Goal: Transaction & Acquisition: Purchase product/service

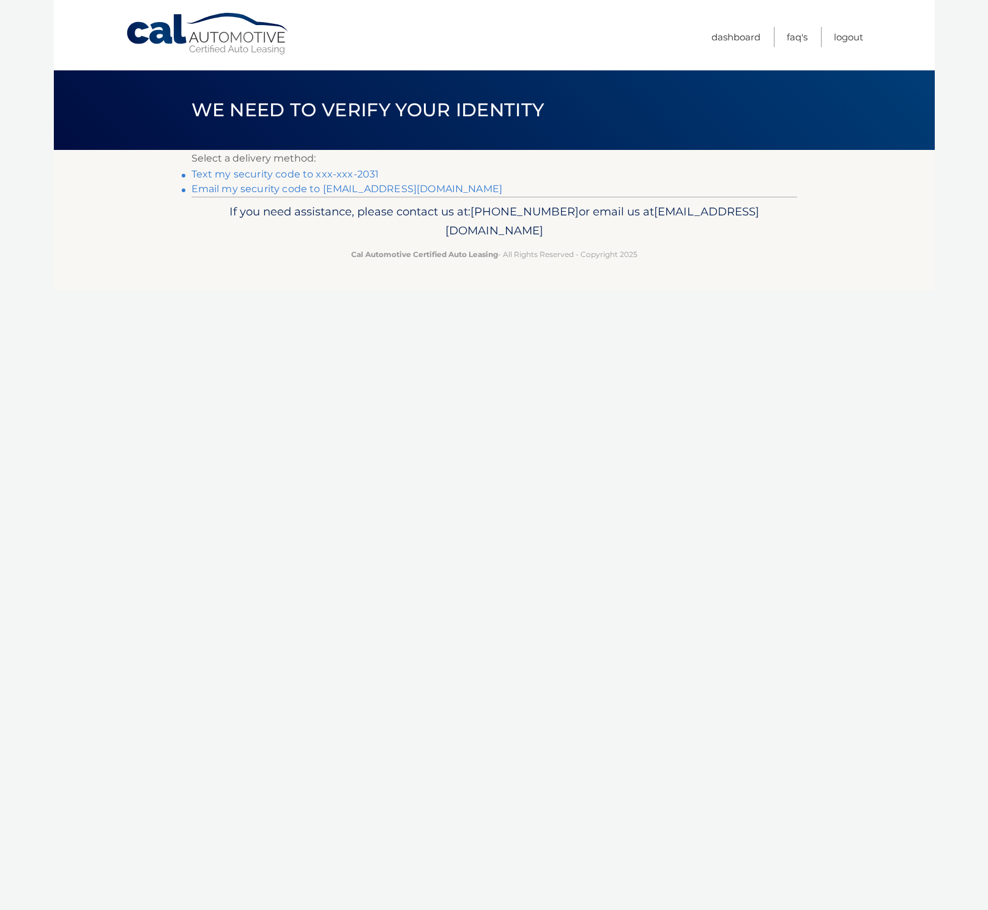
click at [277, 177] on link "Text my security code to xxx-xxx-2031" at bounding box center [286, 174] width 188 height 12
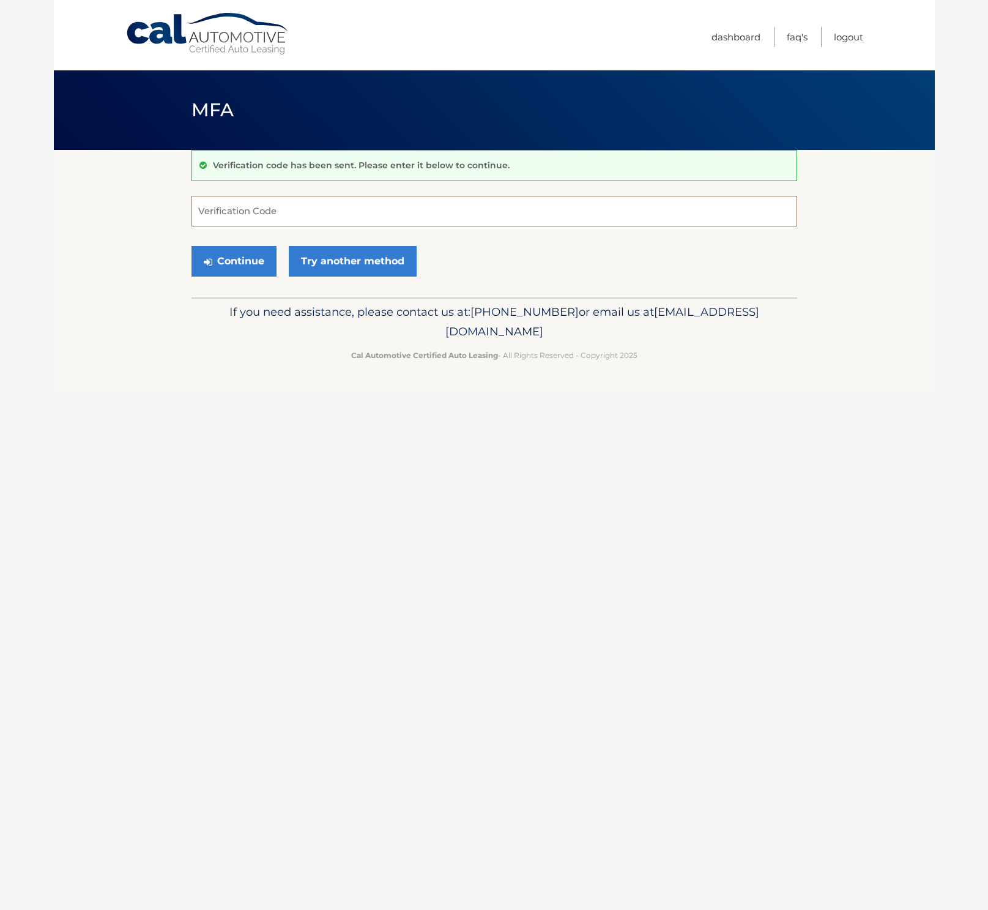
click at [256, 214] on input "Verification Code" at bounding box center [495, 211] width 606 height 31
type input "987156"
click at [192, 246] on button "Continue" at bounding box center [234, 261] width 85 height 31
click at [238, 268] on button "Continue" at bounding box center [234, 261] width 85 height 31
click at [283, 207] on input "Verification Code" at bounding box center [495, 211] width 606 height 31
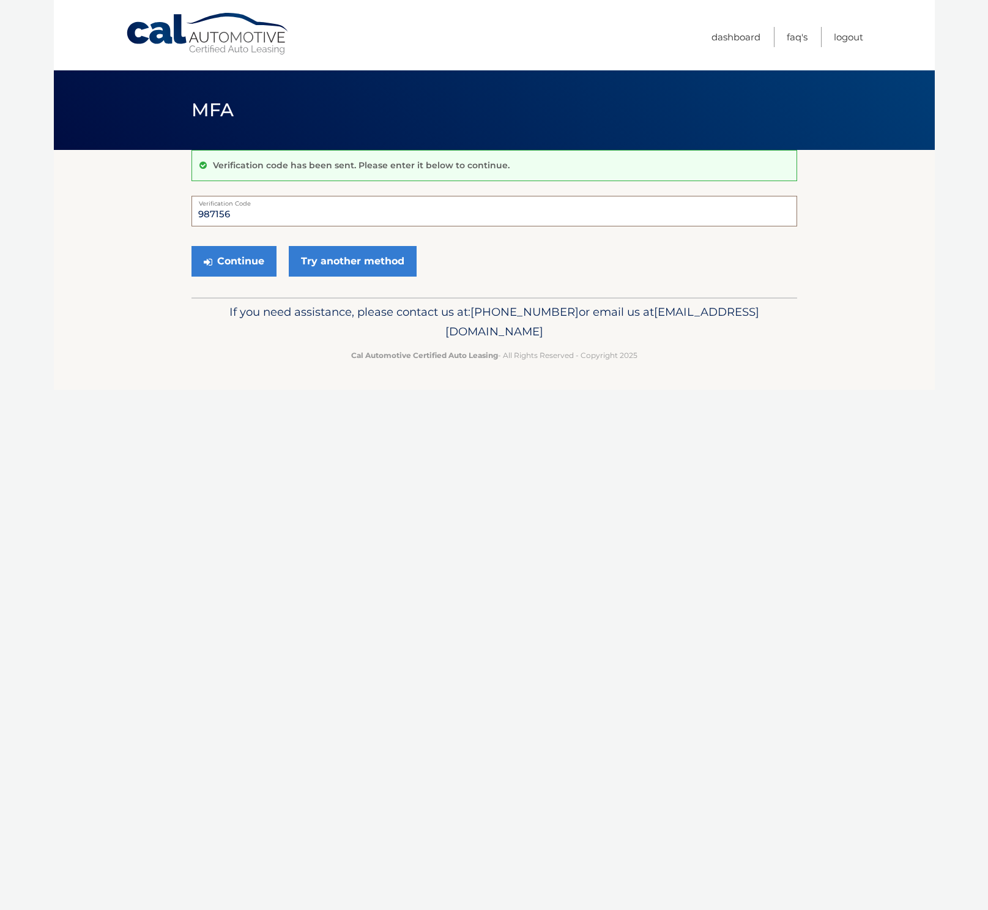
type input "987156"
click at [192, 246] on button "Continue" at bounding box center [234, 261] width 85 height 31
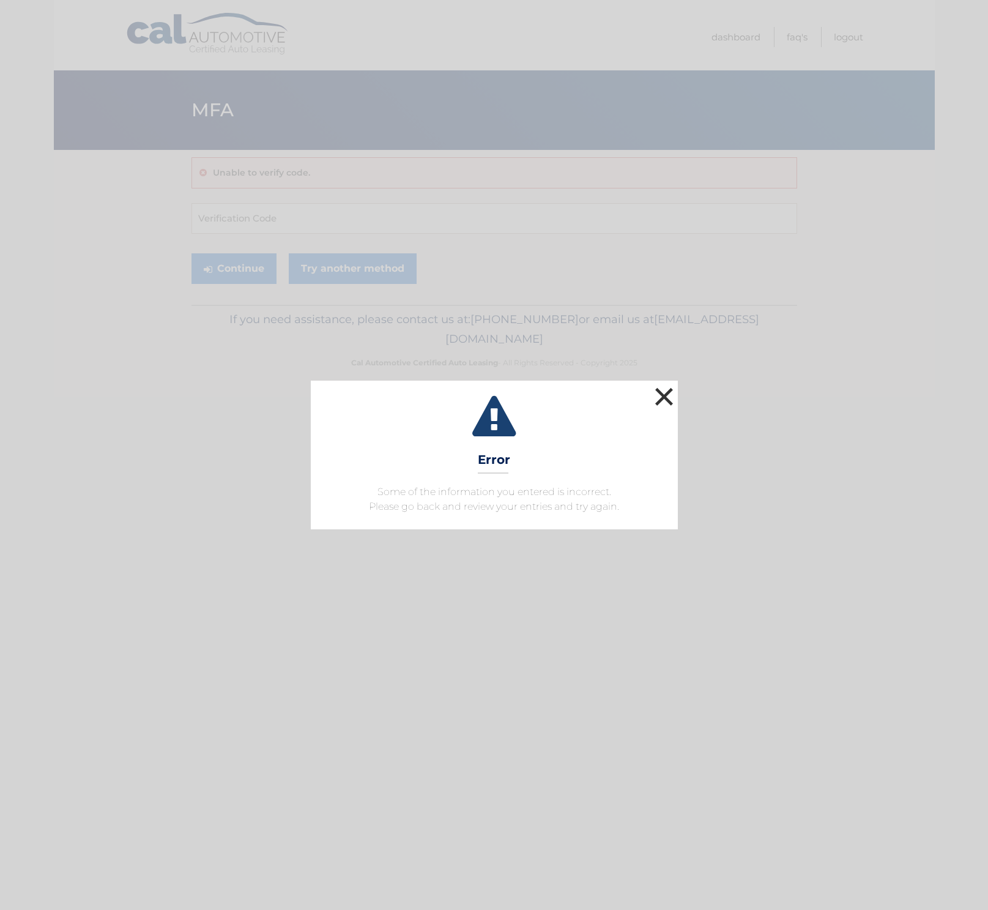
click at [668, 404] on button "×" at bounding box center [664, 396] width 24 height 24
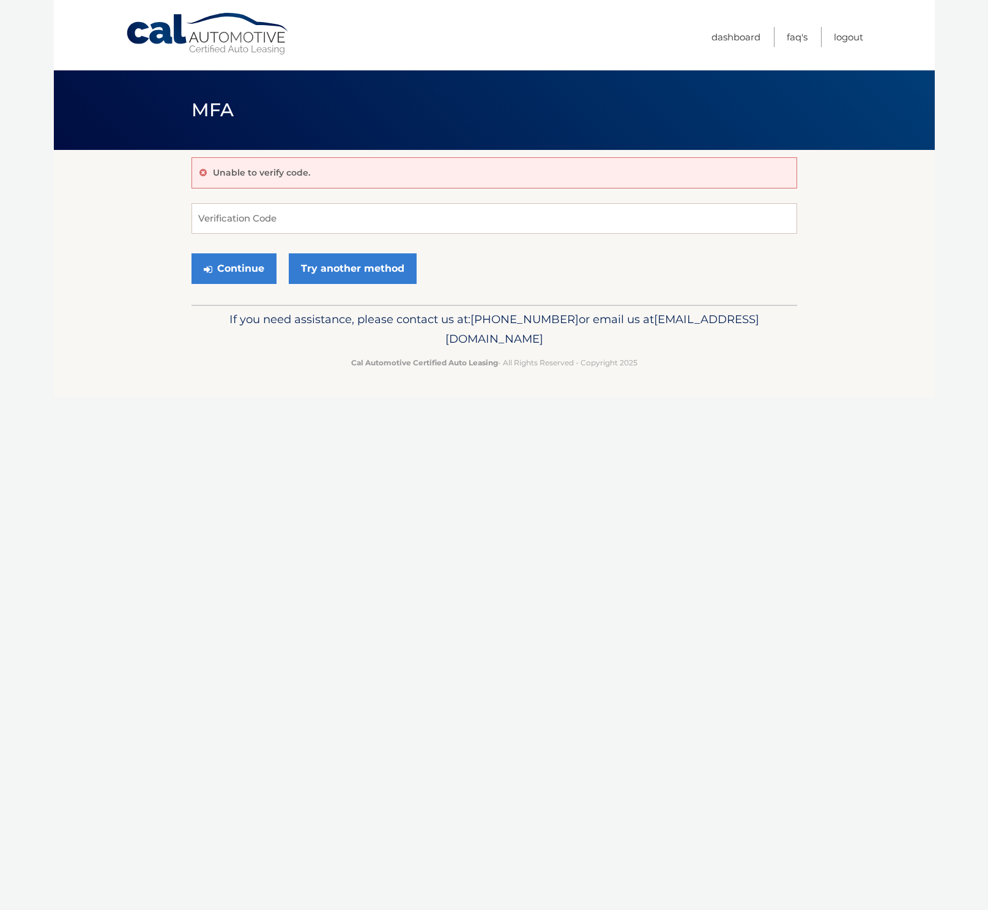
click at [685, 480] on div "Cal Automotive Menu Dashboard FAQ's Logout MFA" at bounding box center [494, 455] width 881 height 910
click at [238, 221] on input "Verification Code" at bounding box center [495, 218] width 606 height 31
click at [360, 269] on link "Try another method" at bounding box center [353, 268] width 128 height 31
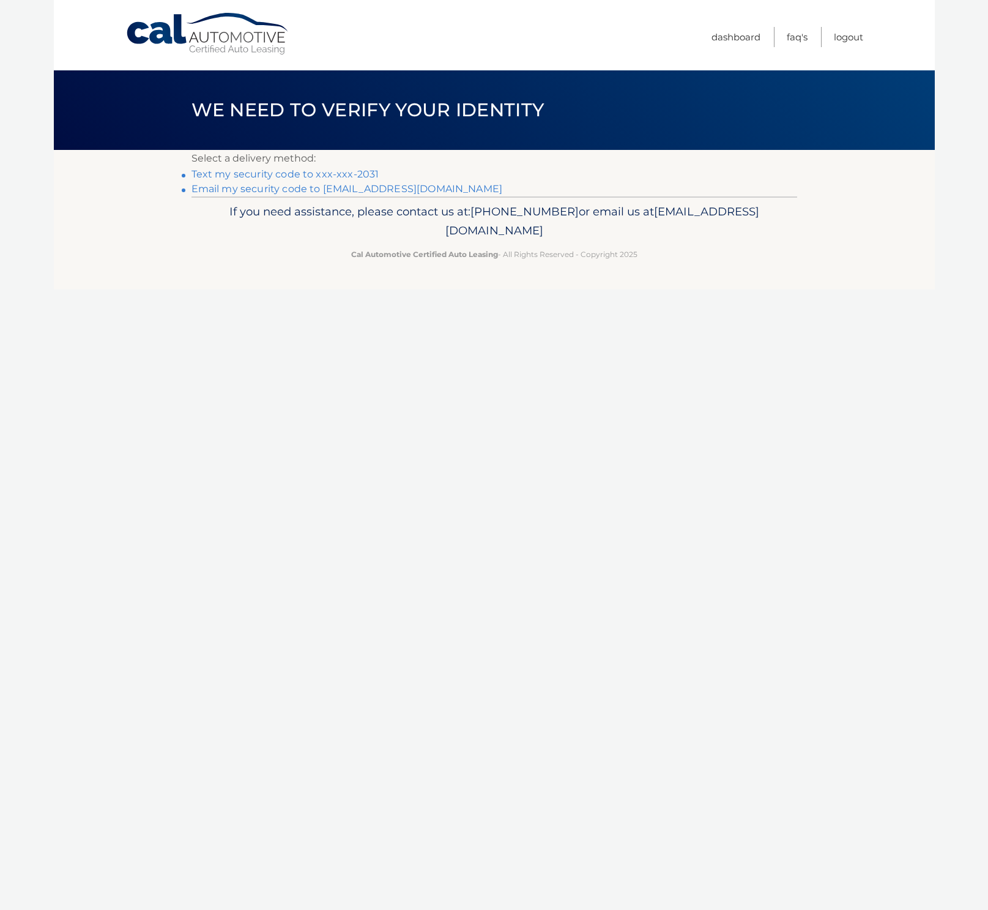
click at [266, 174] on link "Text my security code to xxx-xxx-2031" at bounding box center [286, 174] width 188 height 12
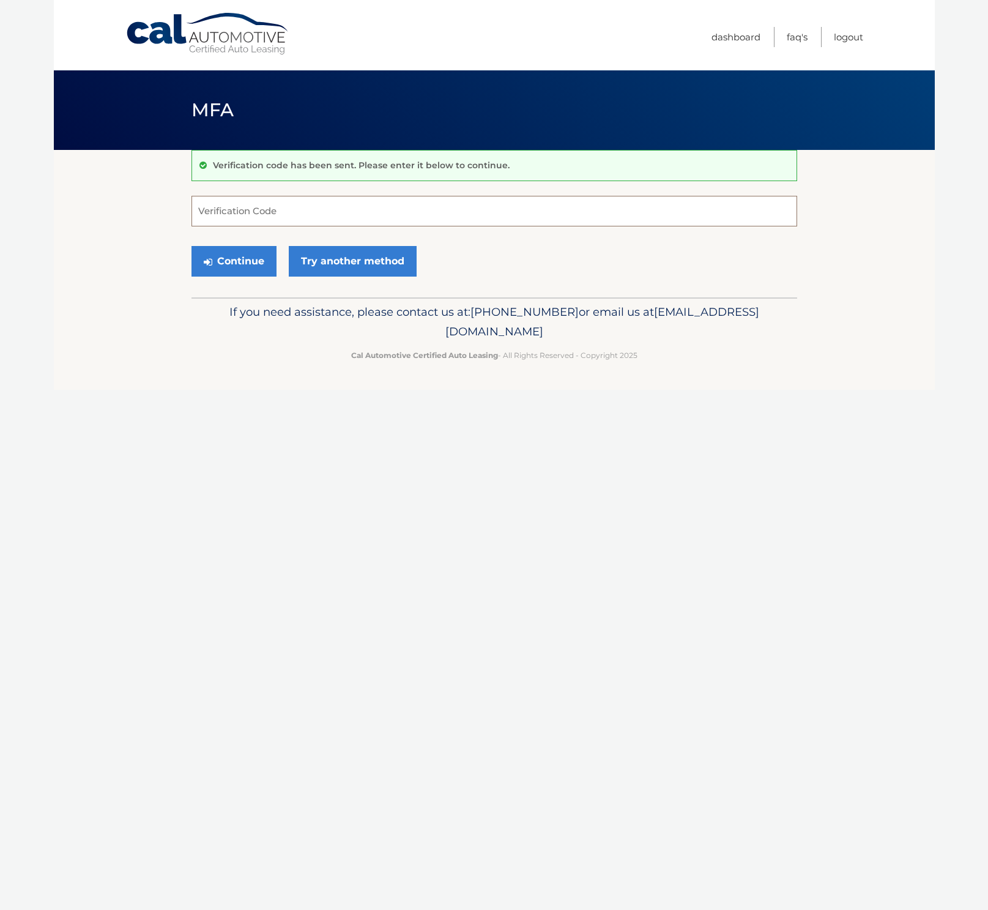
click at [218, 215] on input "Verification Code" at bounding box center [495, 211] width 606 height 31
type input "471780"
click at [192, 246] on button "Continue" at bounding box center [234, 261] width 85 height 31
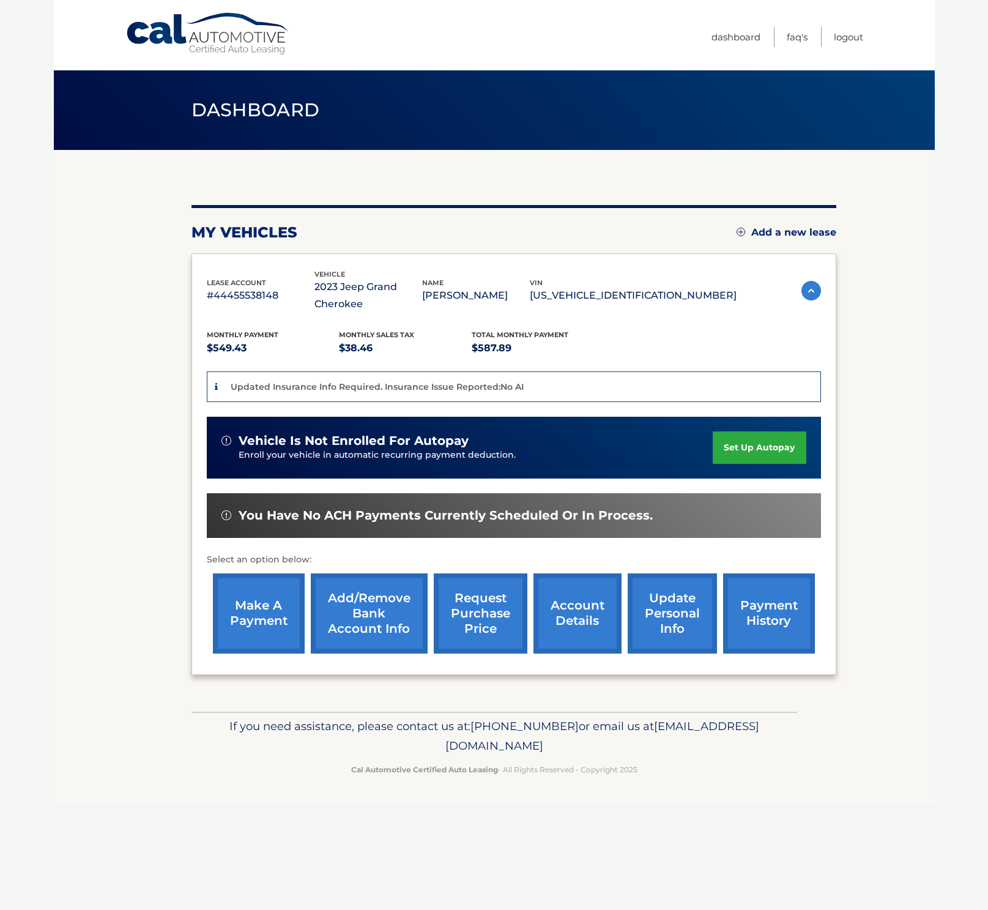
click at [586, 619] on link "account details" at bounding box center [578, 613] width 88 height 80
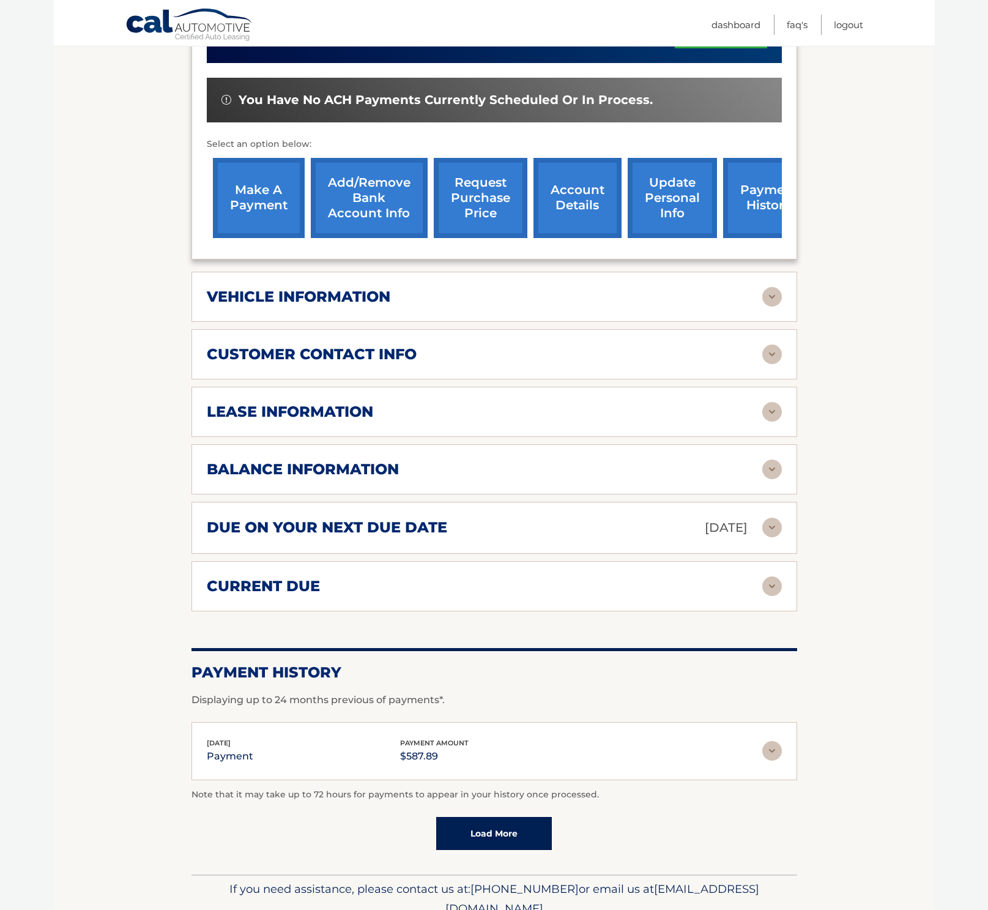
scroll to position [392, 0]
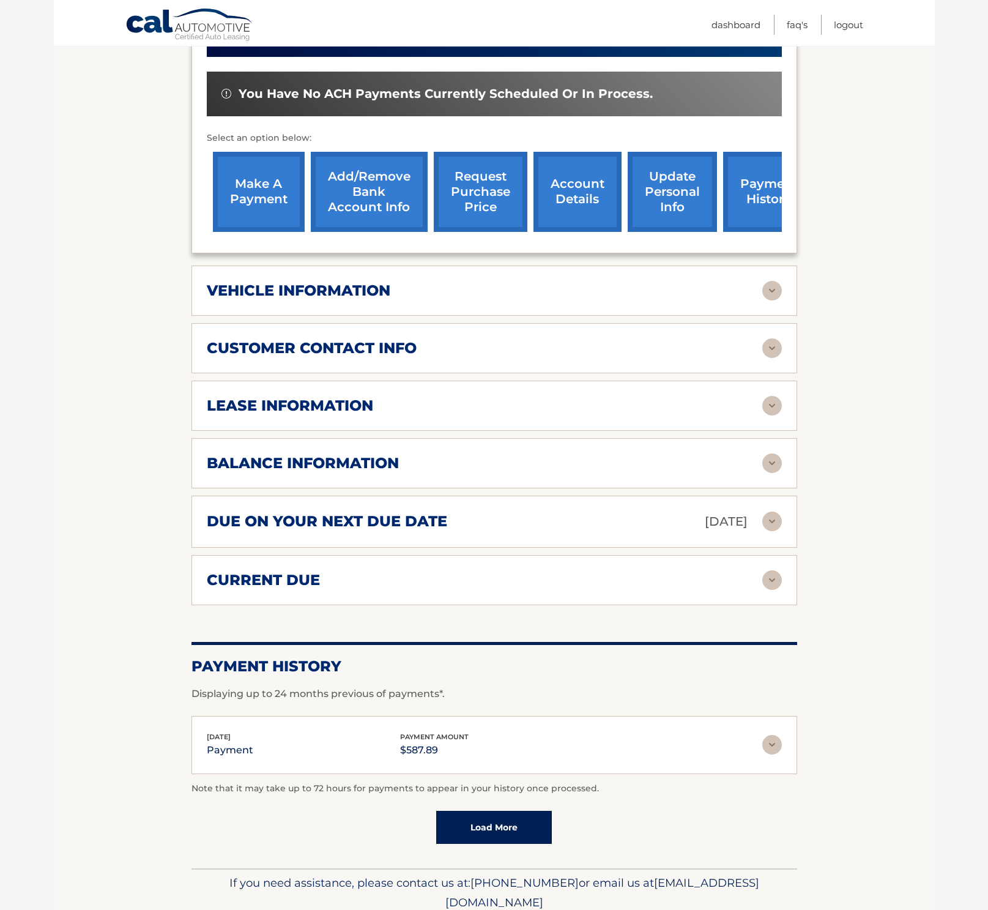
click at [288, 457] on h2 "balance information" at bounding box center [303, 463] width 192 height 18
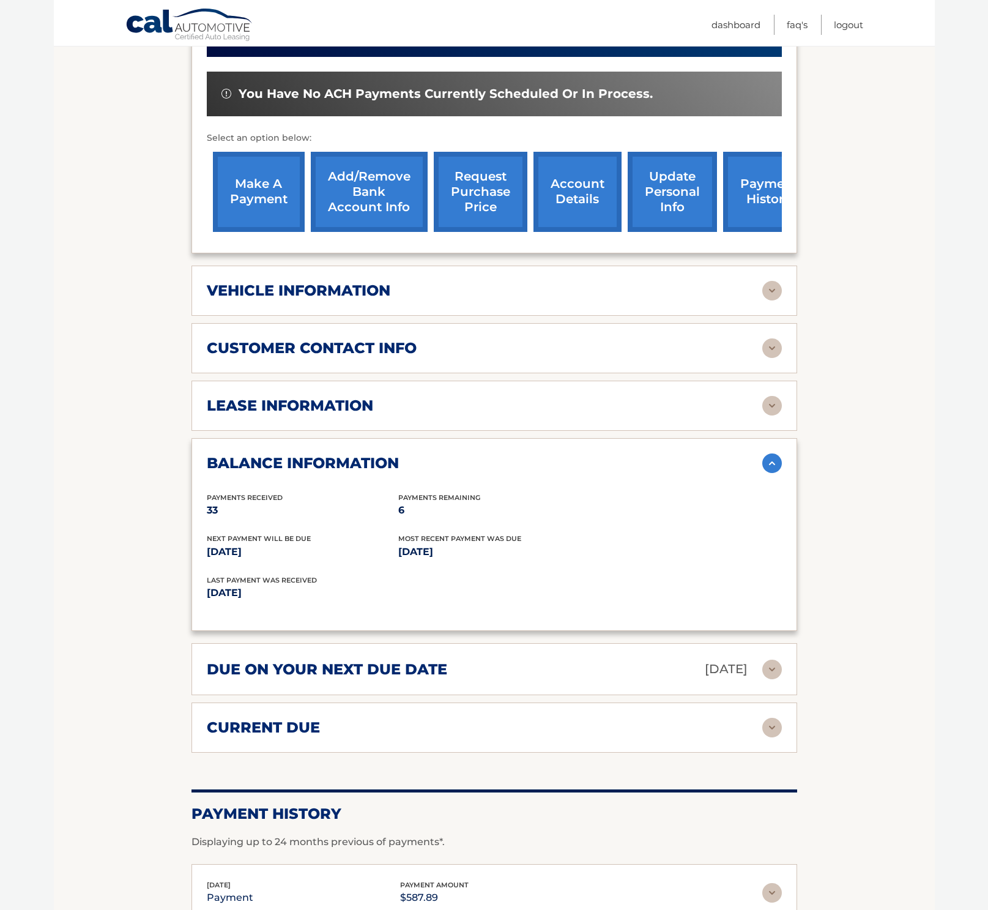
click at [770, 464] on img at bounding box center [772, 463] width 20 height 20
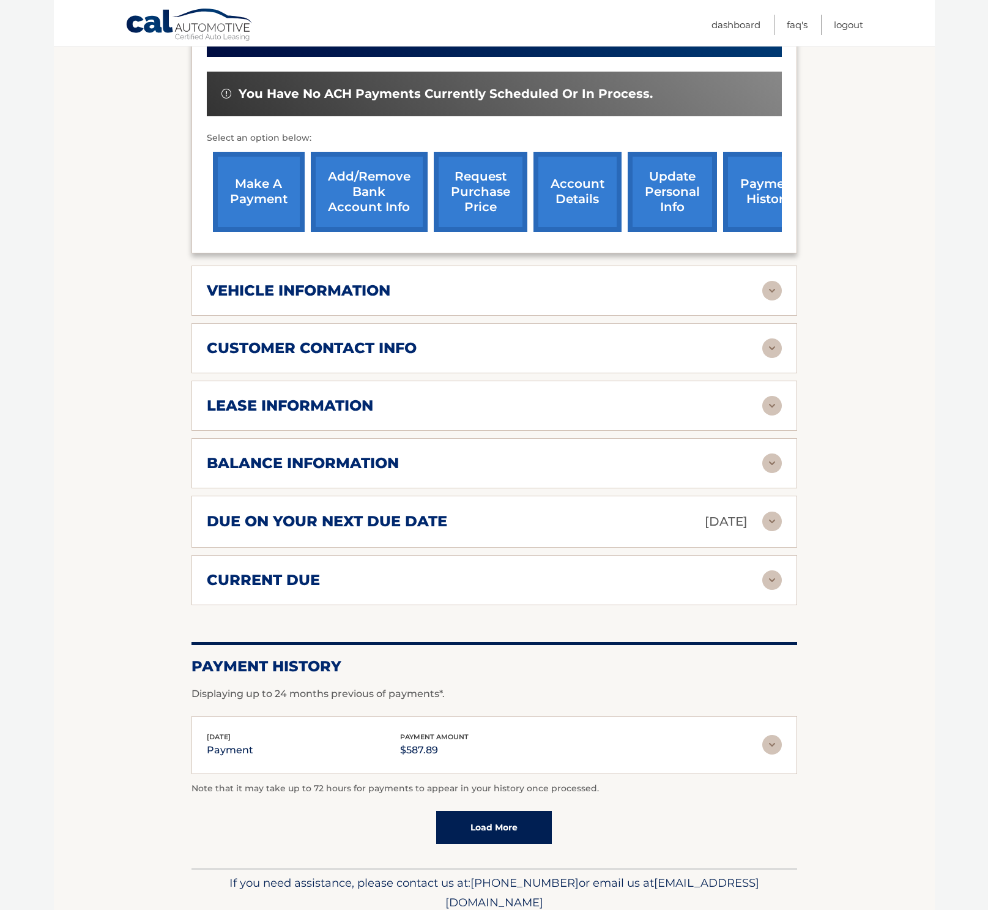
click at [280, 583] on h2 "current due" at bounding box center [263, 580] width 113 height 18
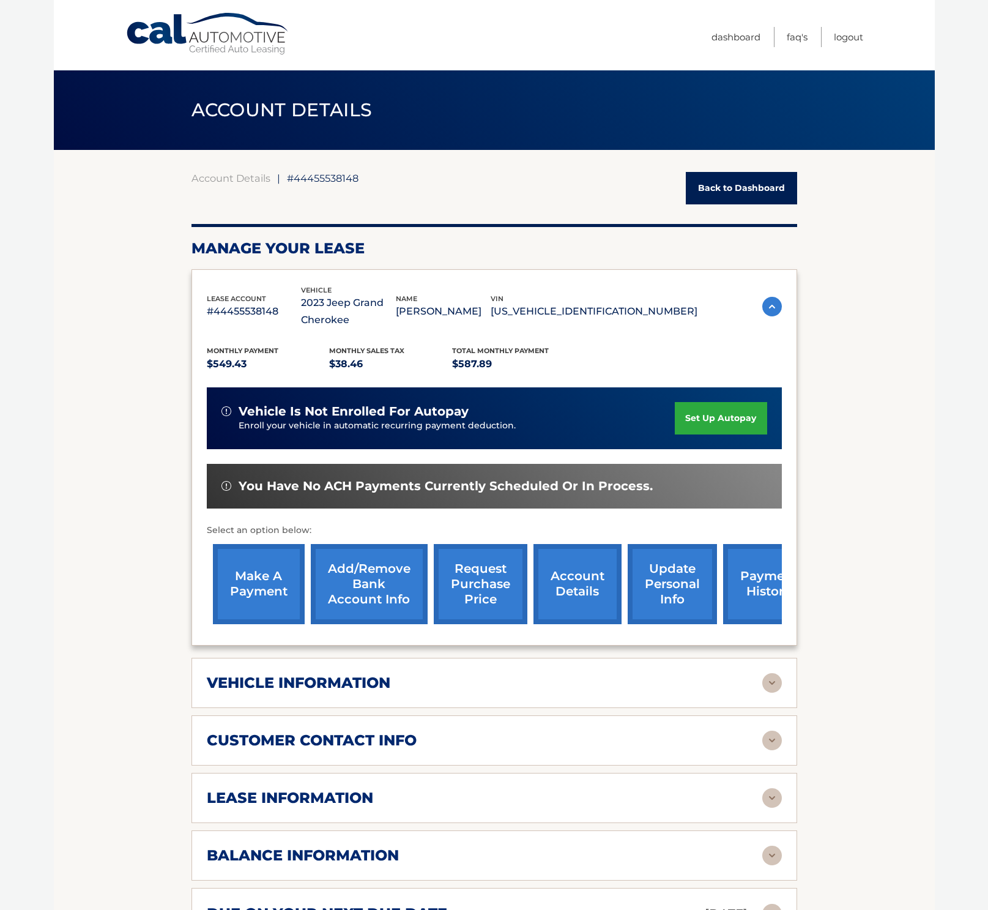
scroll to position [1, 0]
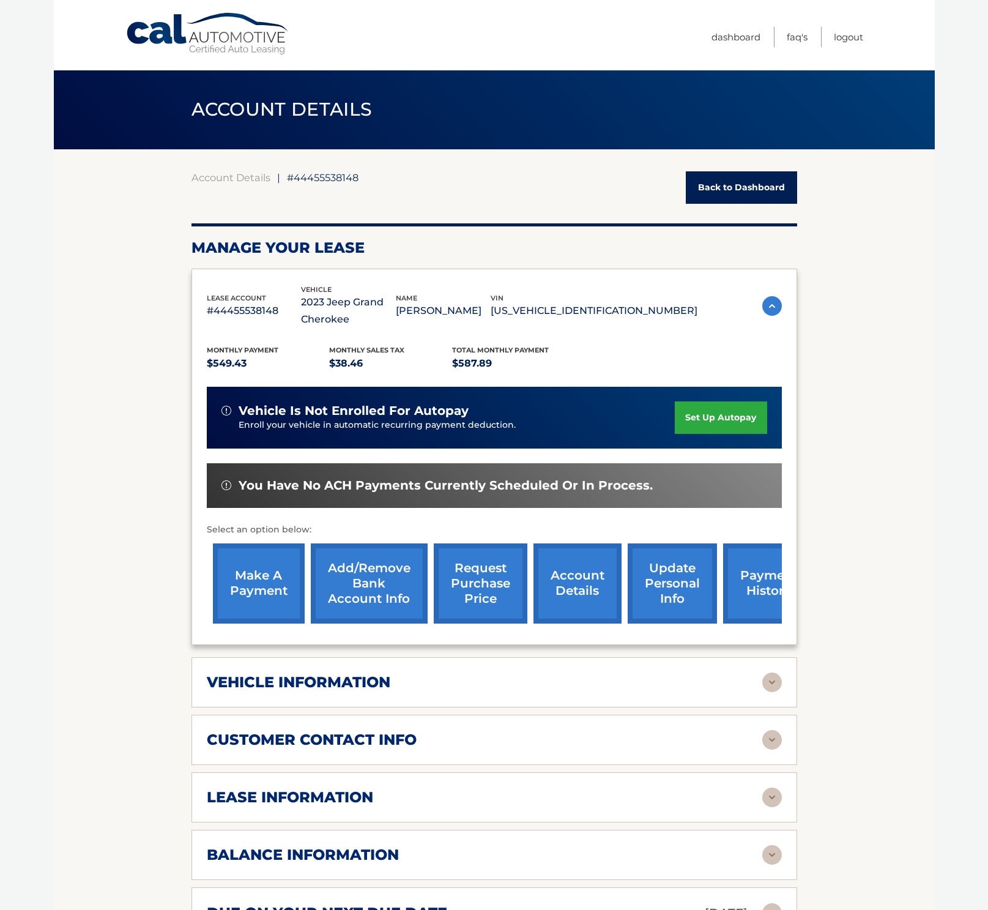
click at [581, 586] on link "account details" at bounding box center [578, 583] width 88 height 80
click at [576, 577] on link "account details" at bounding box center [578, 583] width 88 height 80
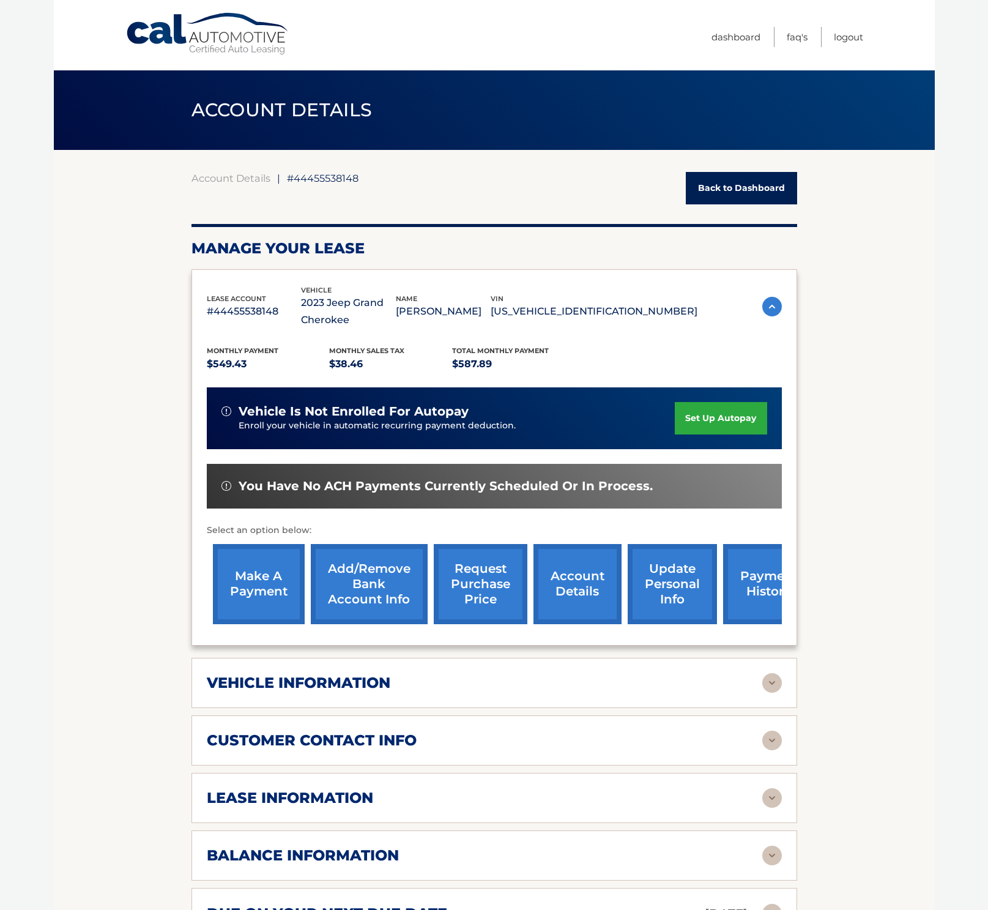
click at [231, 684] on h2 "vehicle information" at bounding box center [299, 683] width 184 height 18
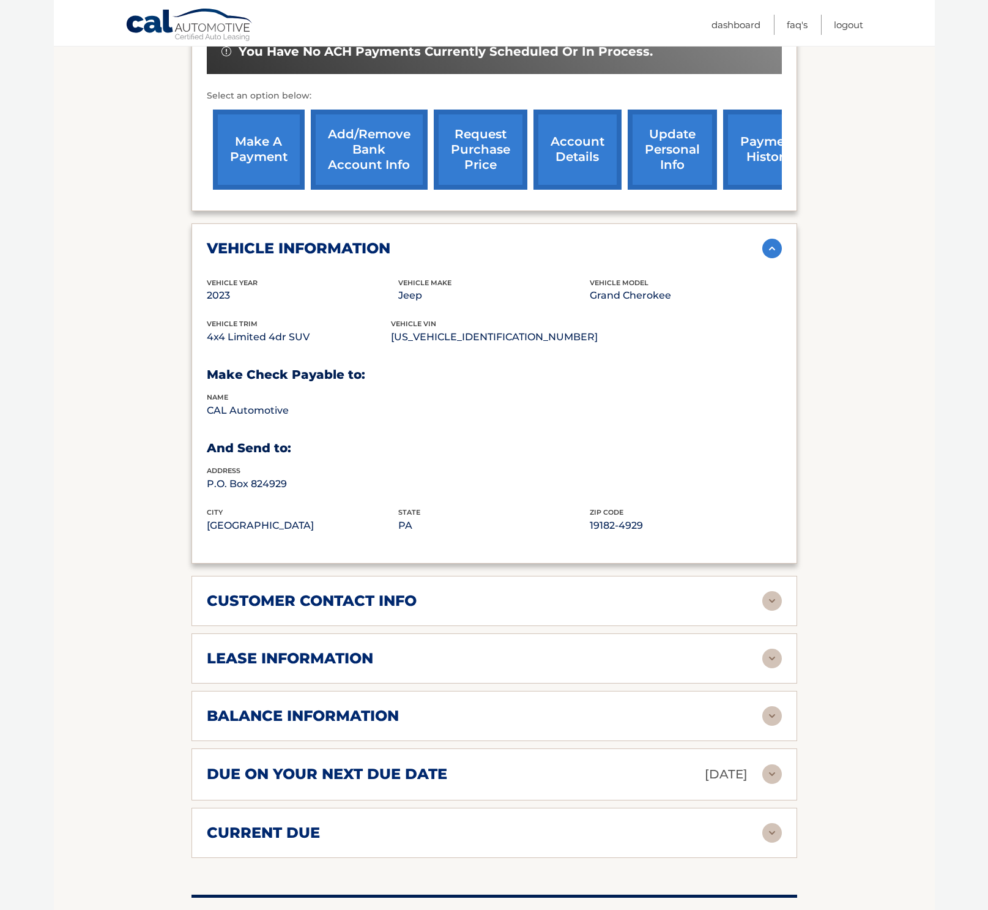
scroll to position [437, 0]
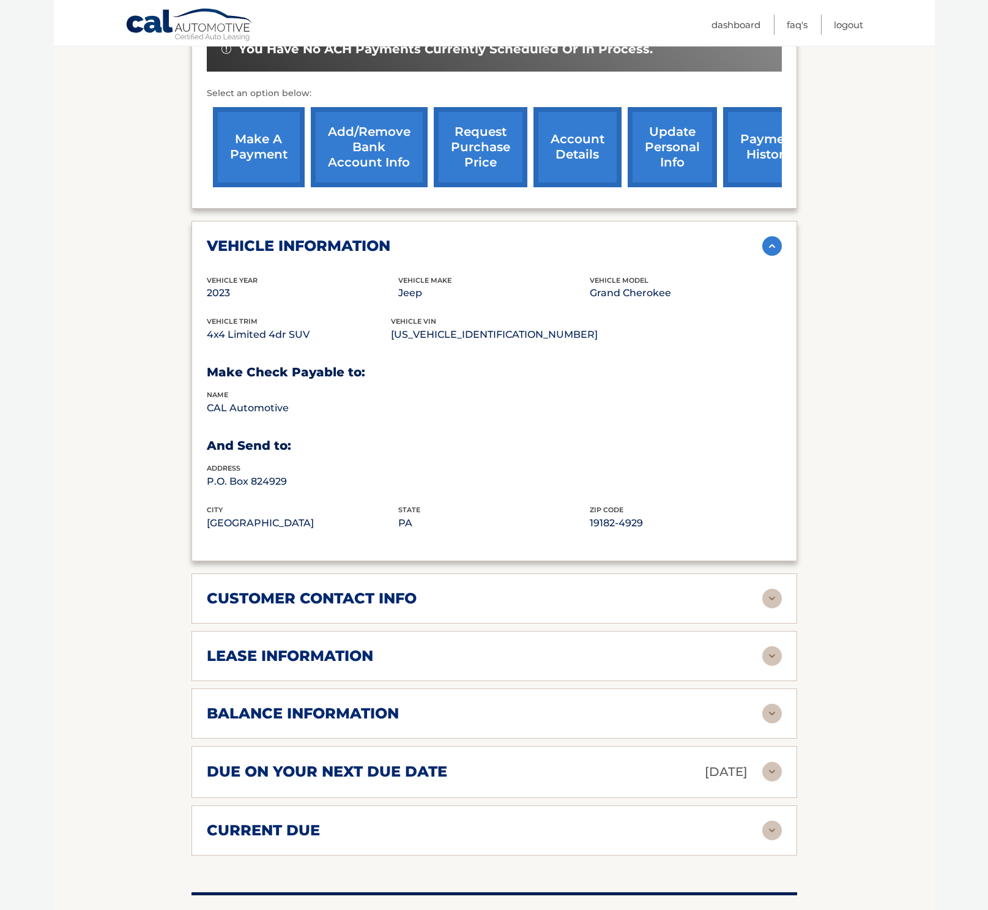
click at [278, 600] on h2 "customer contact info" at bounding box center [312, 598] width 210 height 18
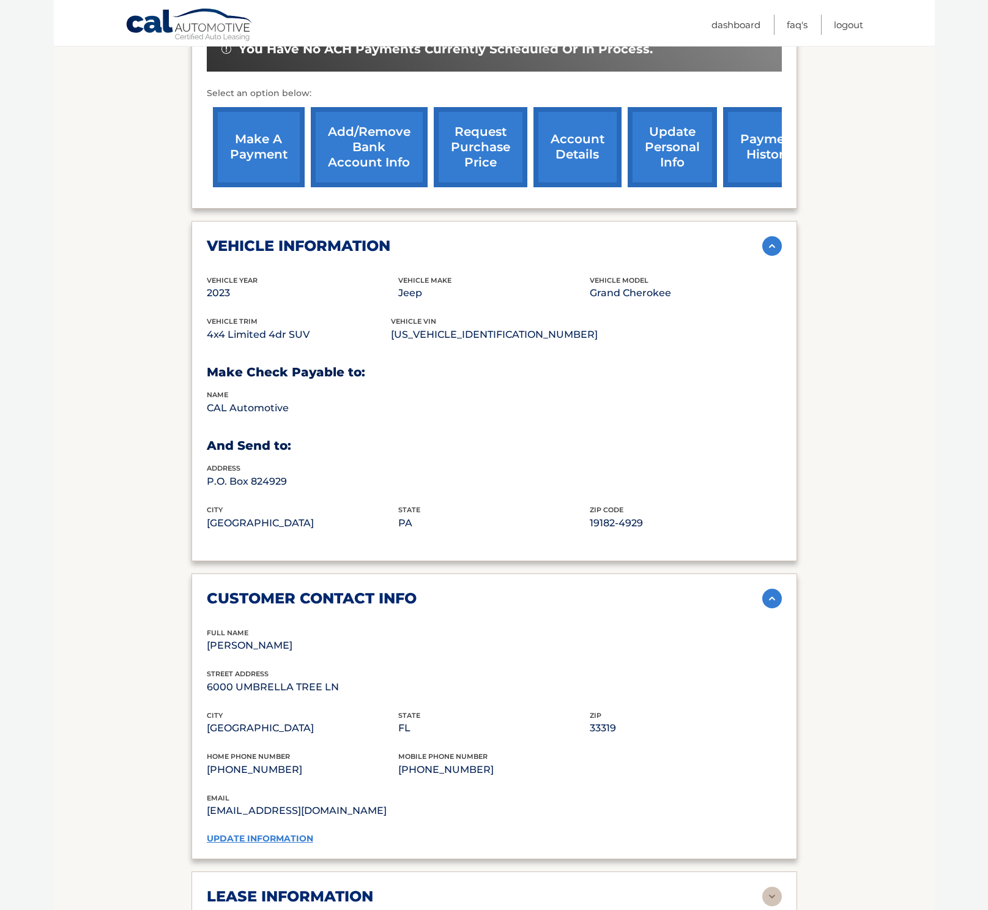
click at [278, 600] on h2 "customer contact info" at bounding box center [312, 598] width 210 height 18
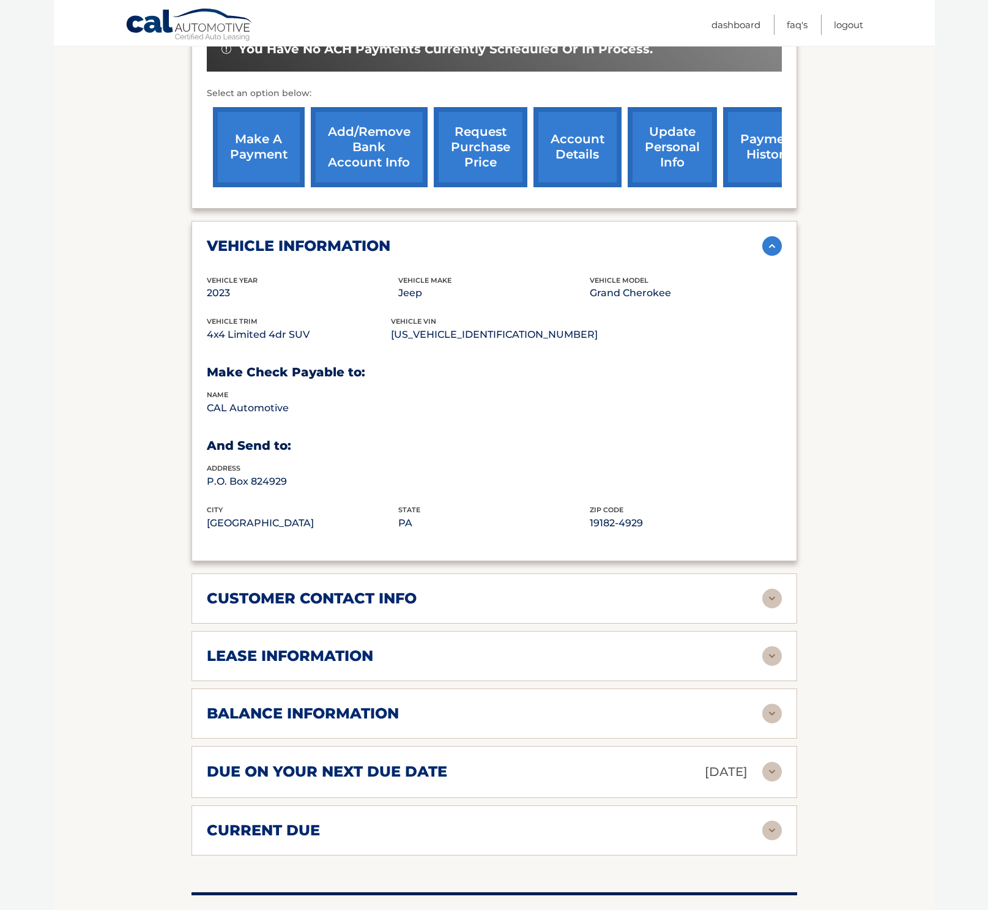
click at [262, 655] on h2 "lease information" at bounding box center [290, 656] width 166 height 18
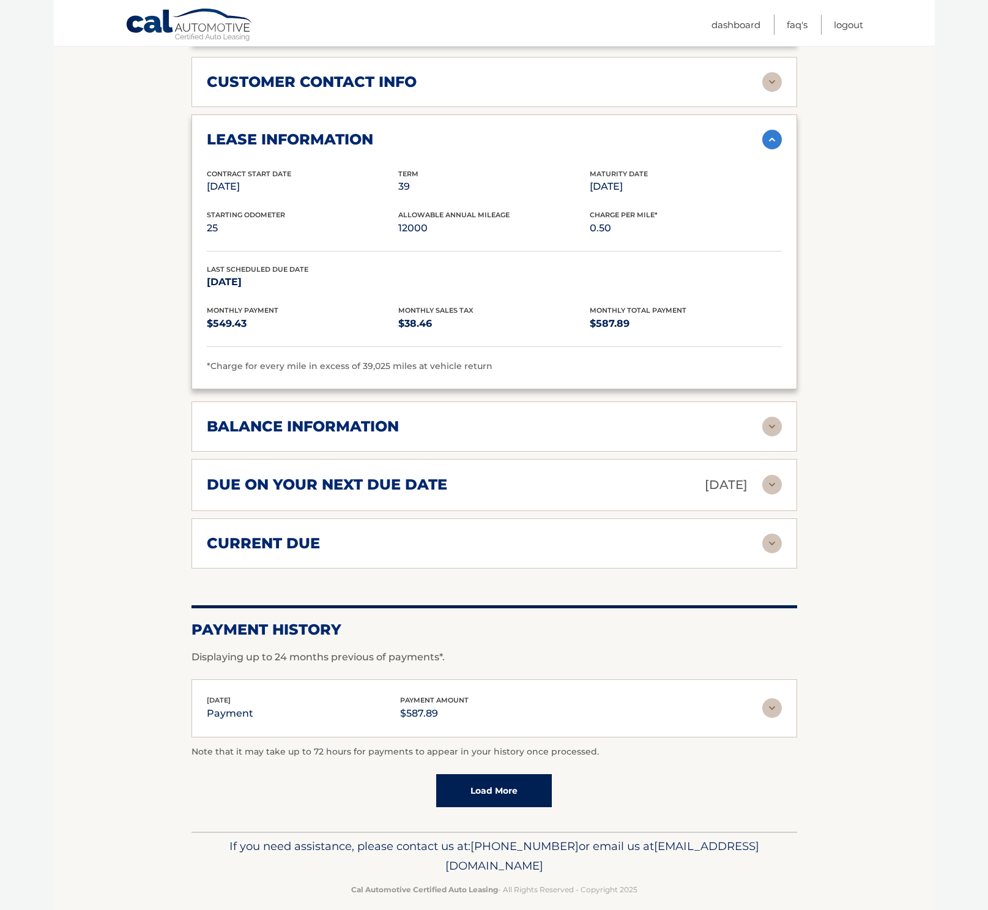
scroll to position [964, 0]
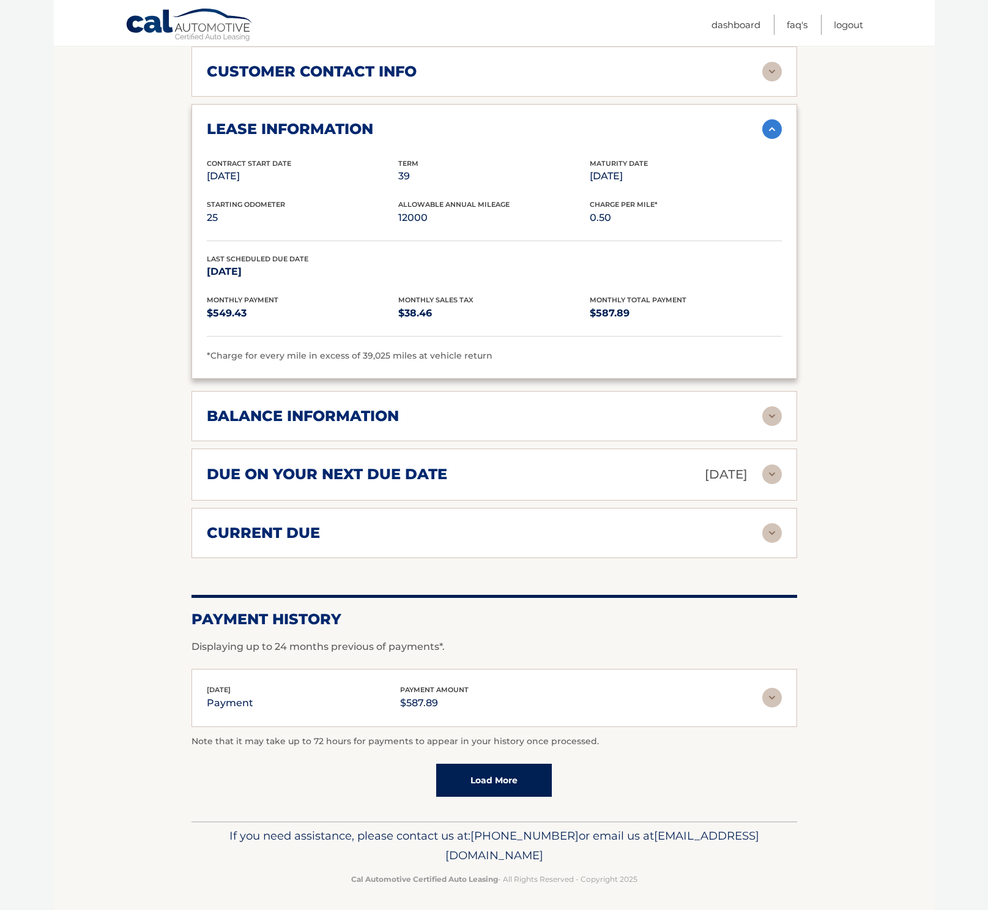
click at [308, 413] on h2 "balance information" at bounding box center [303, 416] width 192 height 18
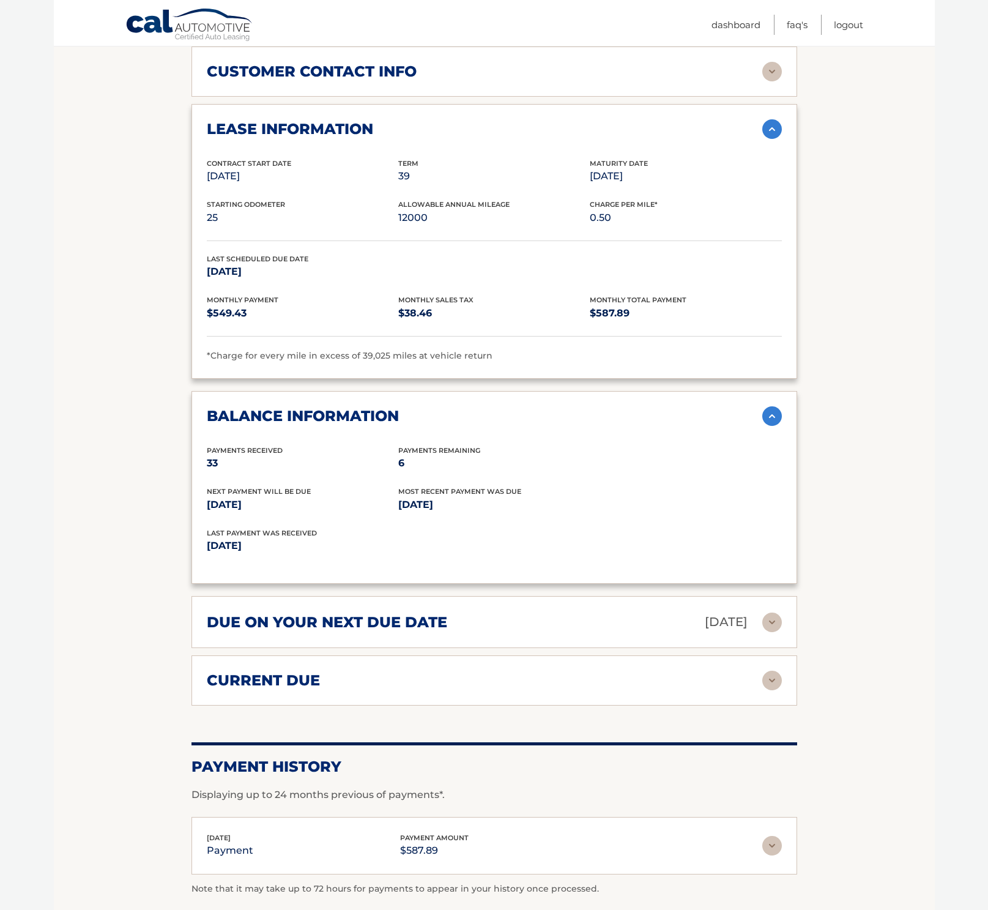
click at [335, 499] on p "Sep 27, 2025" at bounding box center [303, 504] width 192 height 17
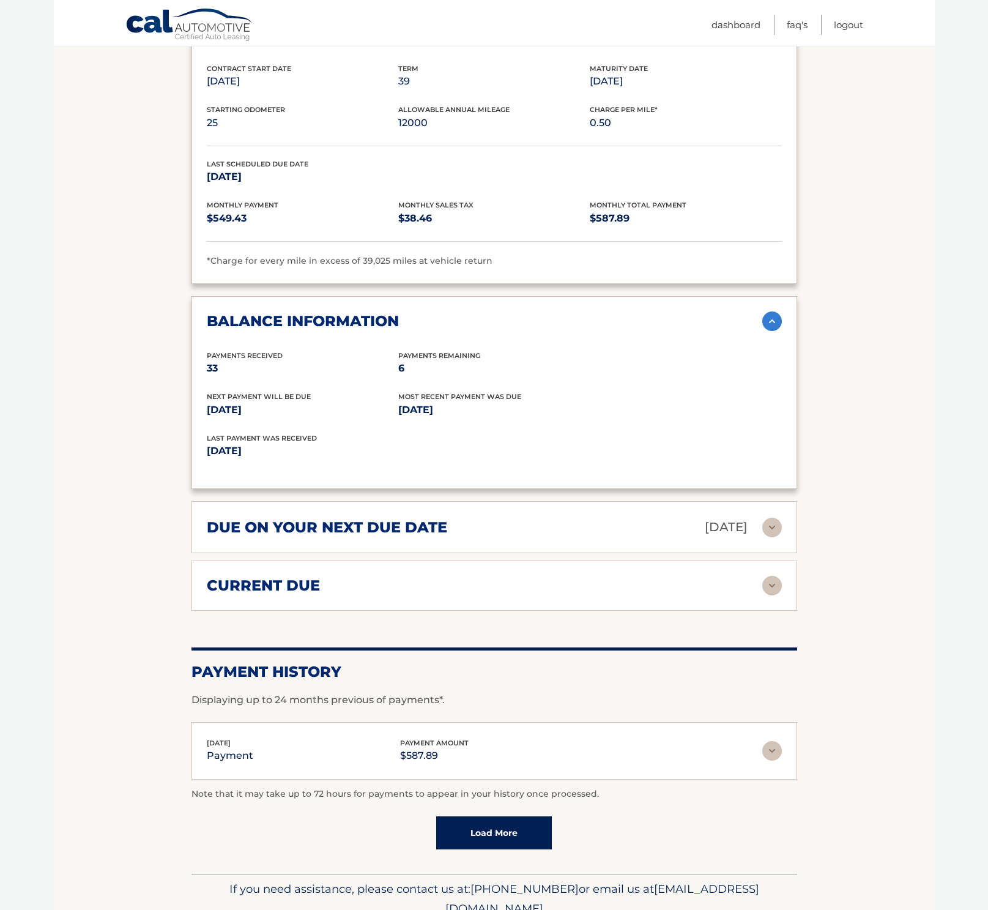
scroll to position [1062, 0]
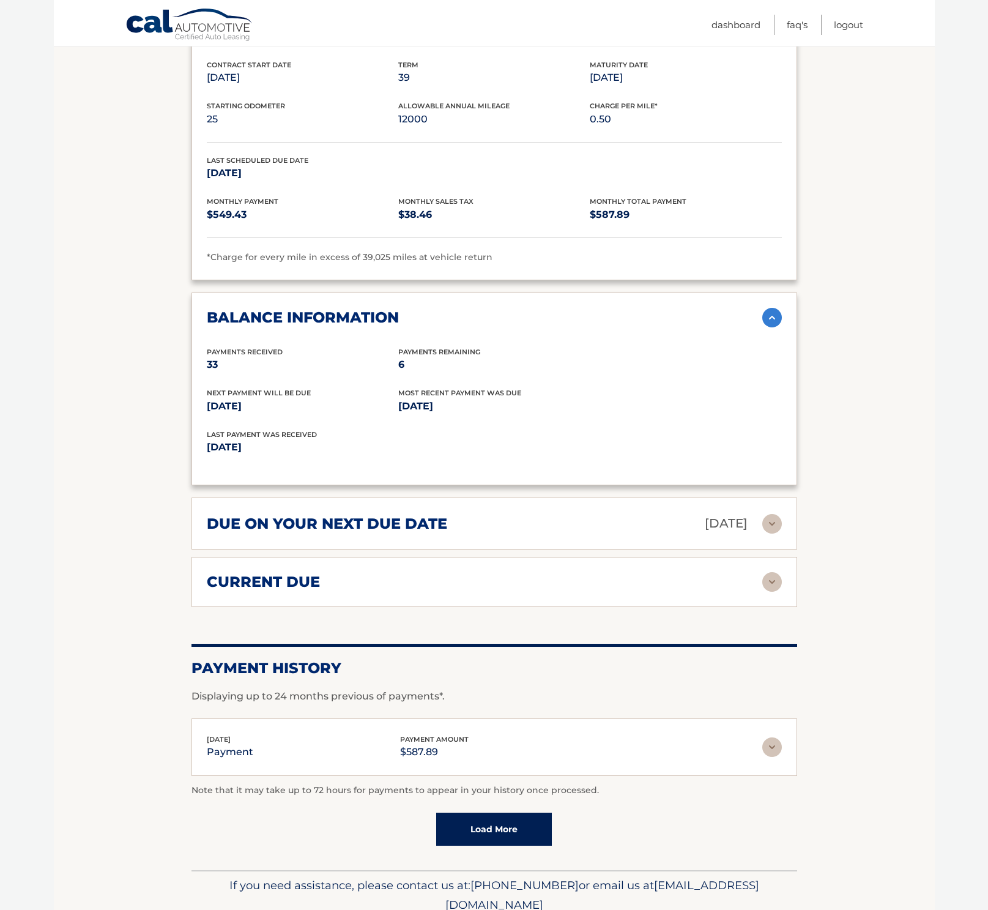
click at [236, 520] on h2 "due on your next due date" at bounding box center [327, 524] width 240 height 18
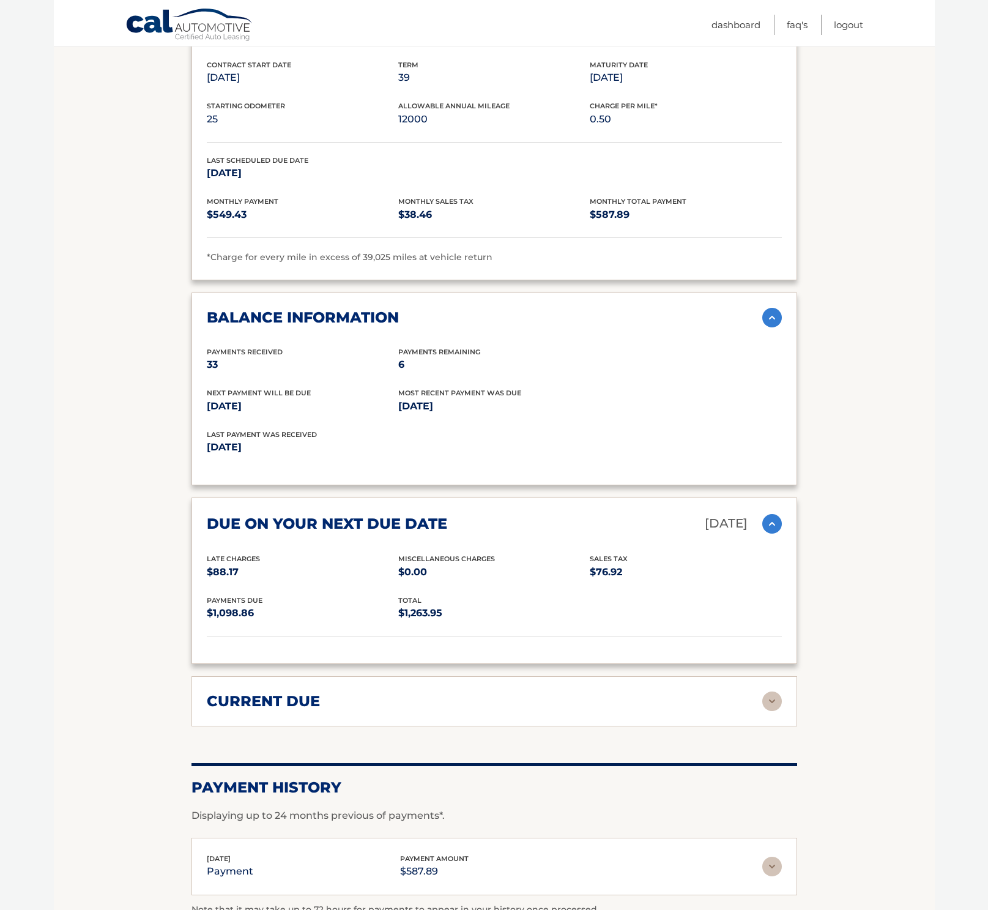
click at [776, 520] on img at bounding box center [772, 524] width 20 height 20
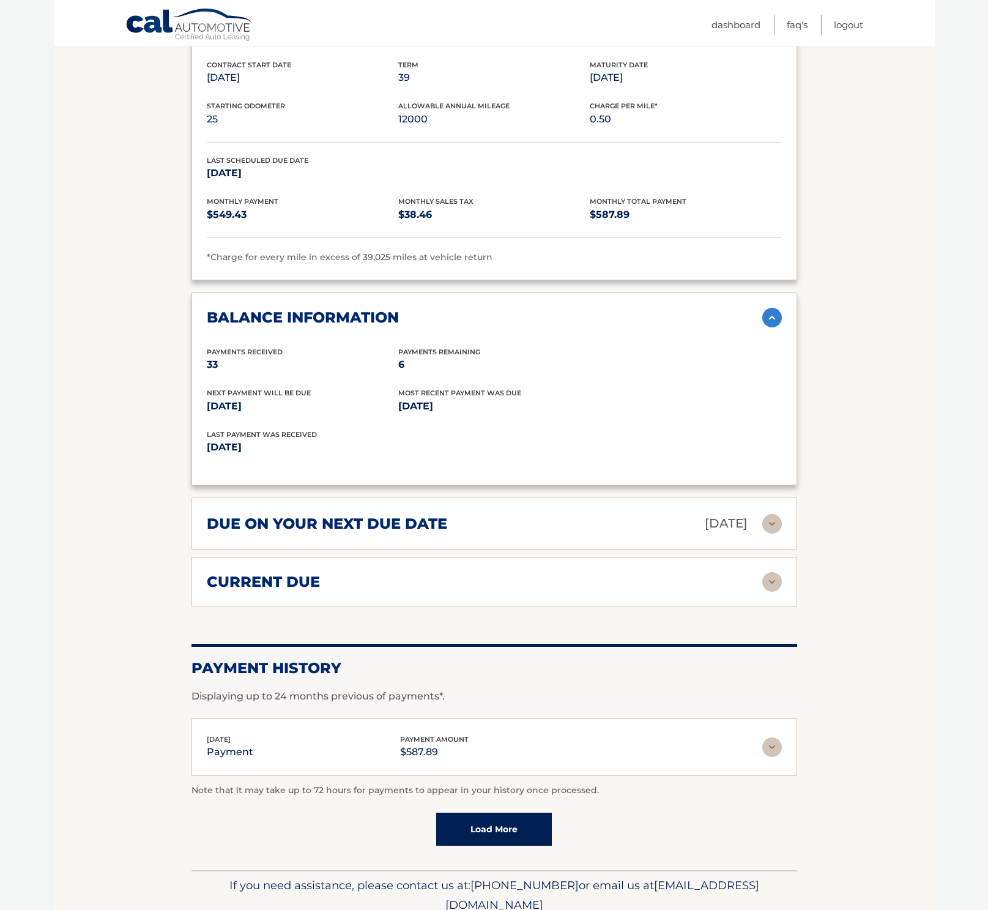
click at [420, 578] on div "current due" at bounding box center [485, 582] width 556 height 18
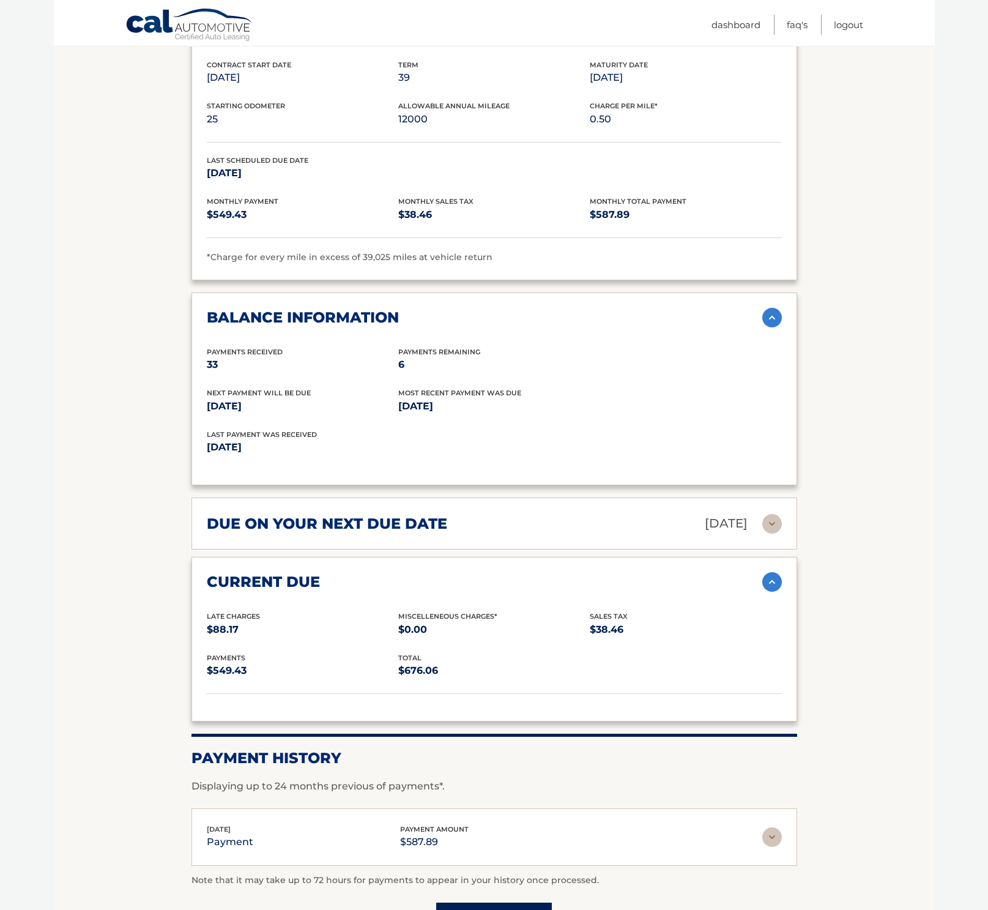
click at [781, 580] on div "current due Late Charges $88.17 Miscelleneous Charges* $0.00 Sales Tax $38.46 p…" at bounding box center [495, 639] width 606 height 165
click at [773, 579] on img at bounding box center [772, 582] width 20 height 20
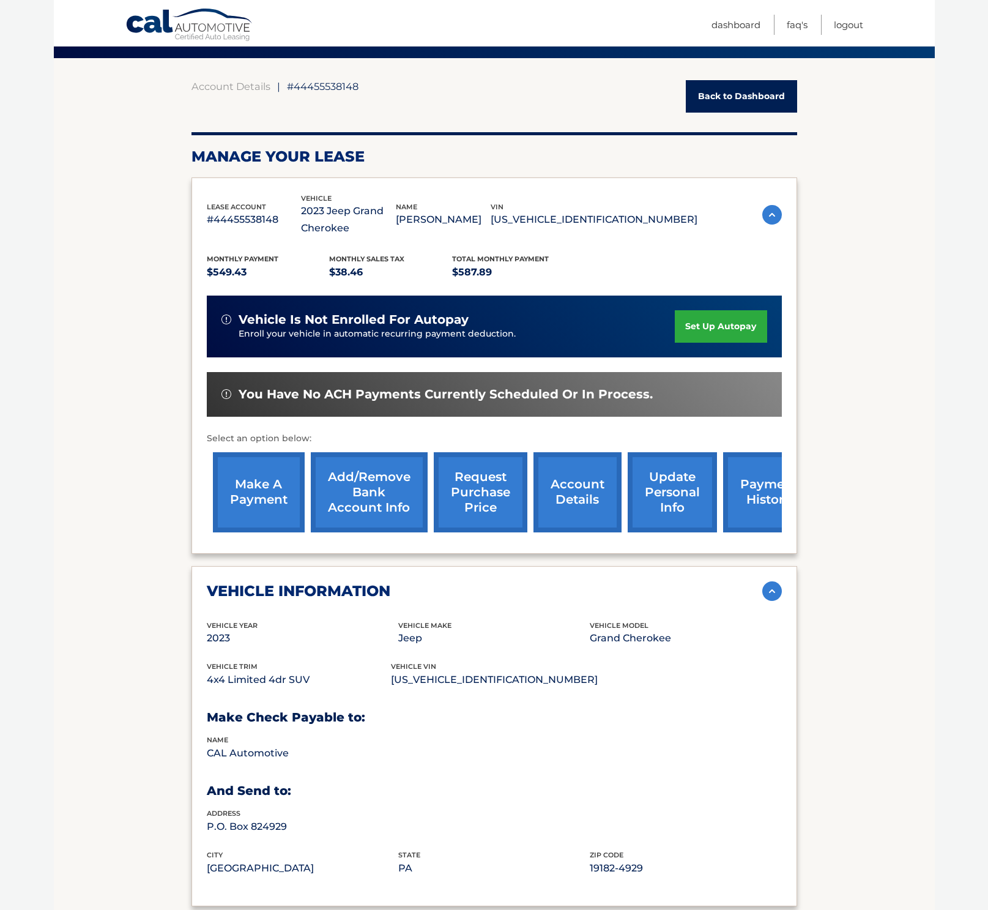
scroll to position [0, 0]
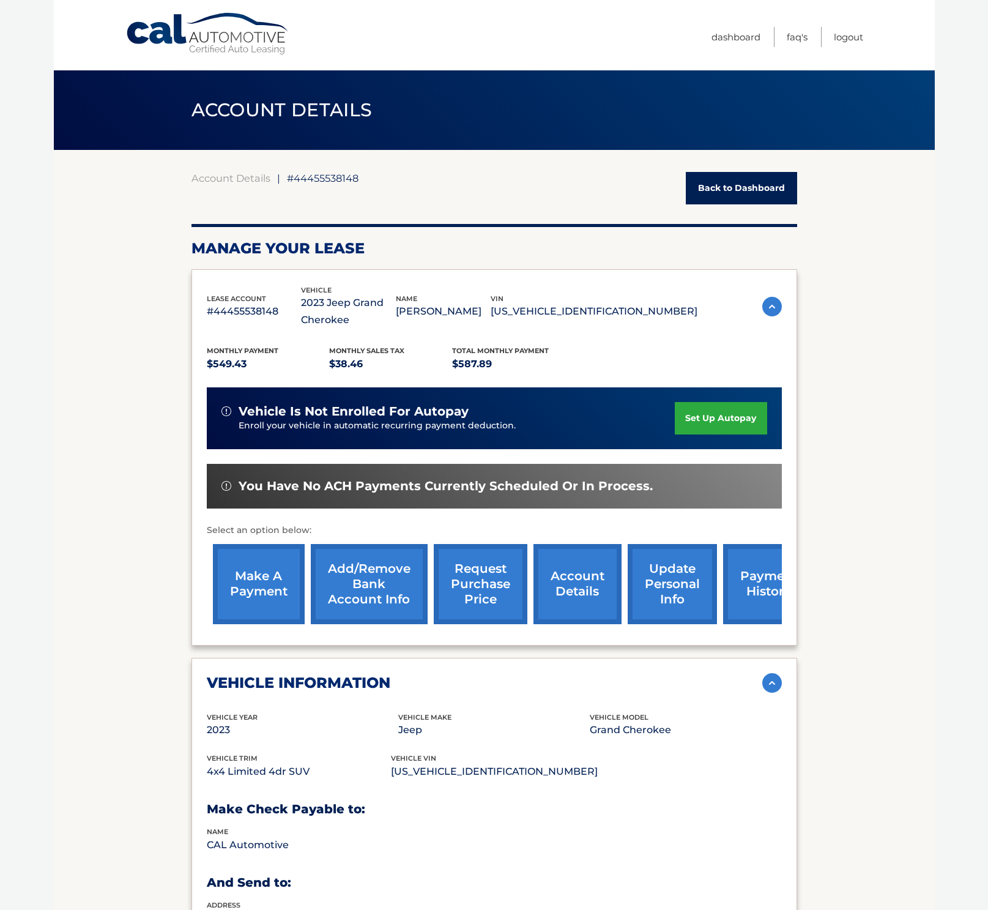
click at [750, 580] on link "payment history" at bounding box center [769, 584] width 92 height 80
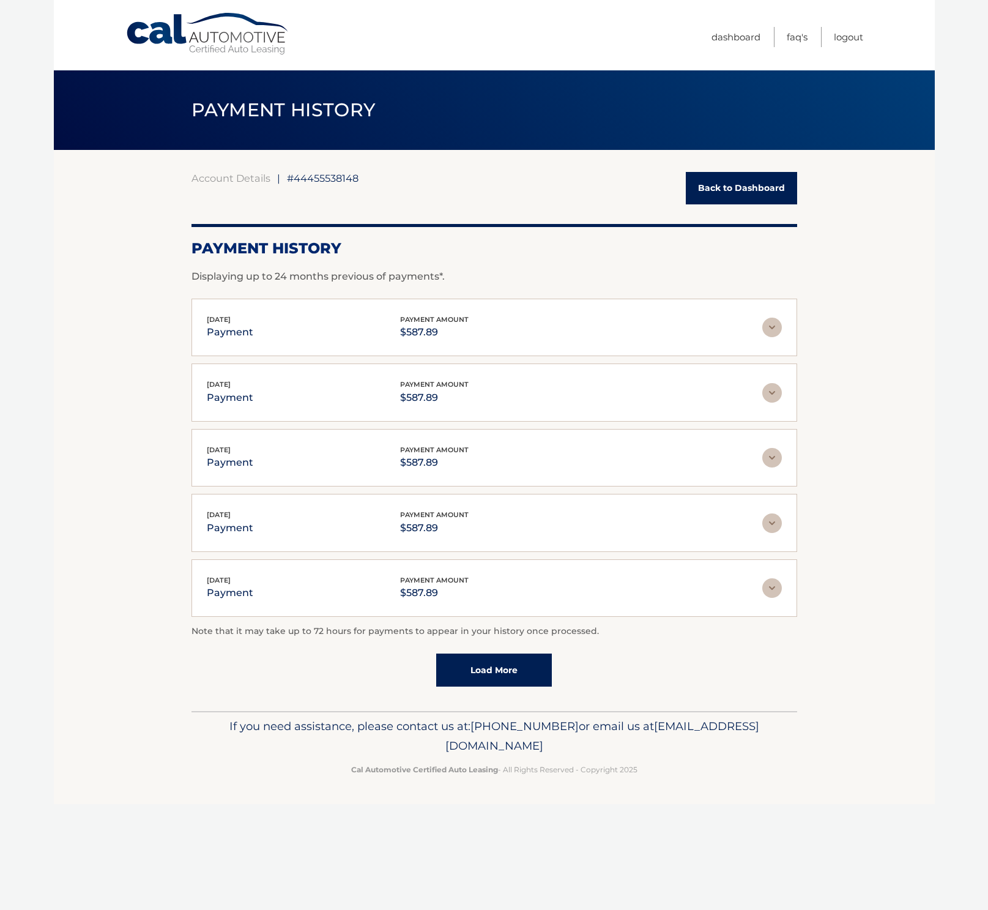
click at [78, 313] on section "Account Details | #44455538148 Back to Dashboard Payment History Displaying up …" at bounding box center [494, 430] width 881 height 561
click at [742, 187] on link "Back to Dashboard" at bounding box center [741, 188] width 111 height 32
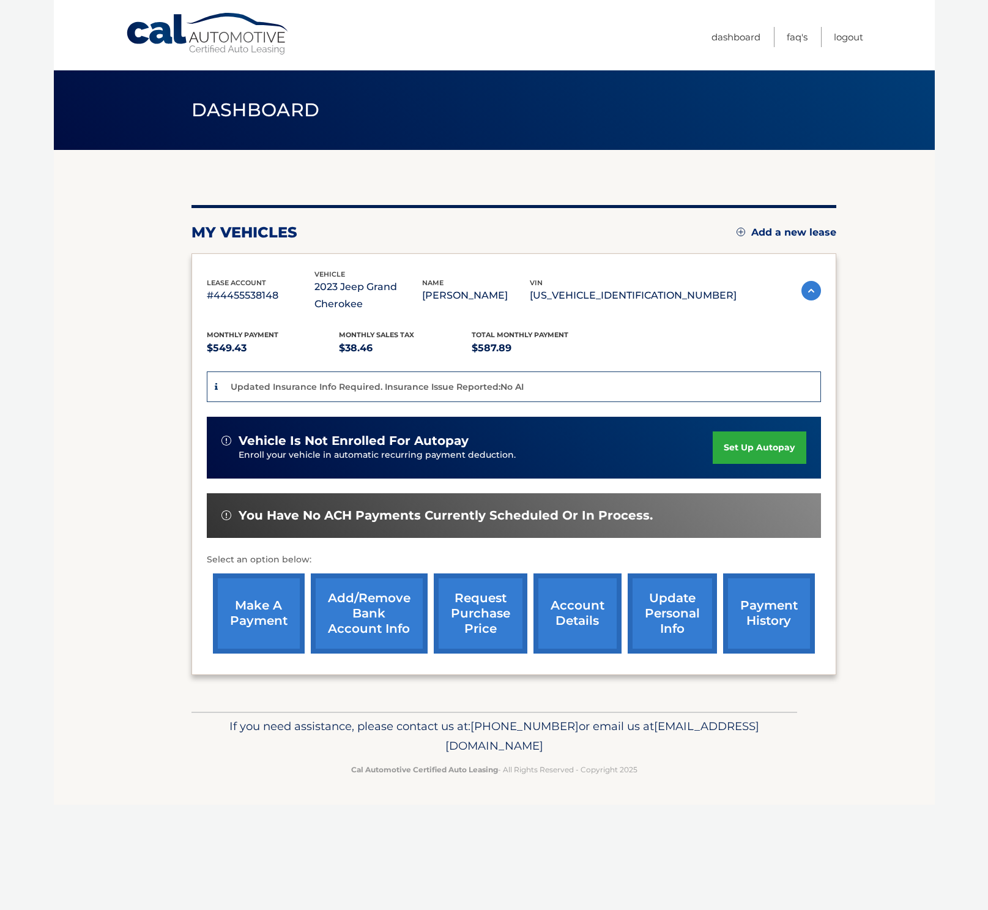
click at [256, 609] on link "make a payment" at bounding box center [259, 613] width 92 height 80
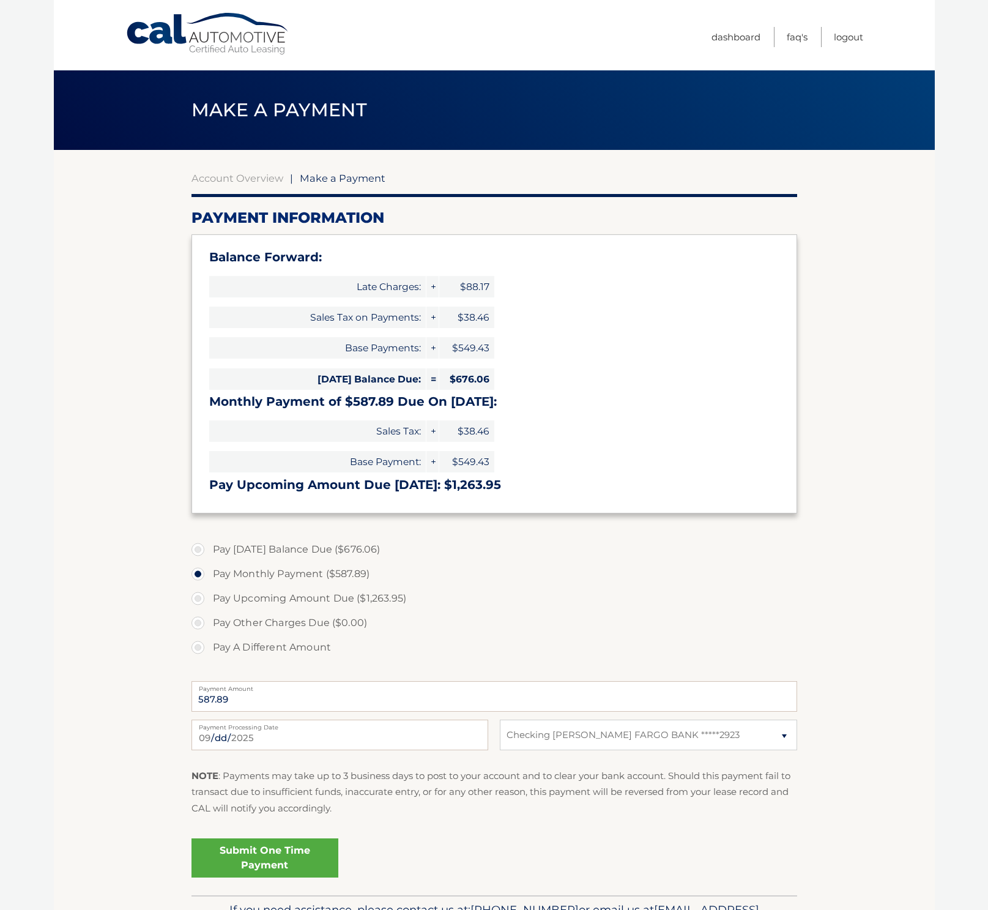
select select "M2I1ZGE2OWYtZGU5OC00NzcyLWExZTAtZWI2NGE4N2E0MTU4"
click at [270, 854] on link "Submit One Time Payment" at bounding box center [265, 857] width 147 height 39
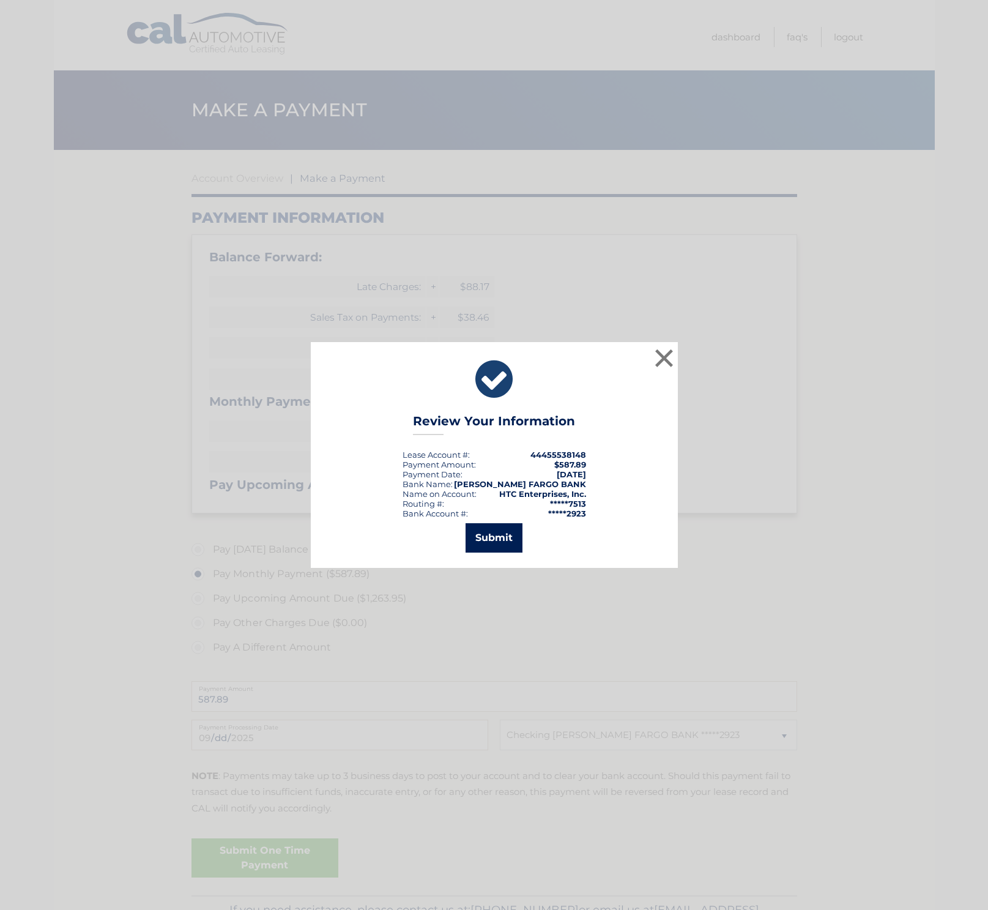
click at [492, 545] on button "Submit" at bounding box center [494, 537] width 57 height 29
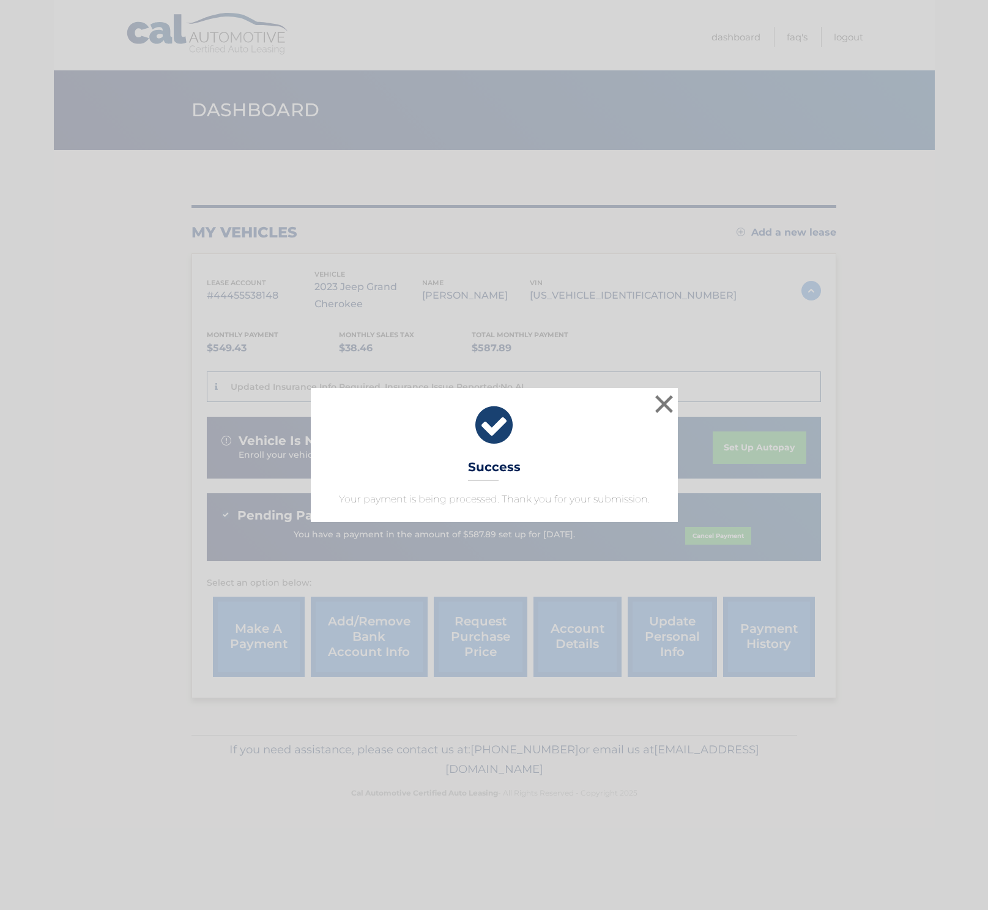
click at [75, 554] on div "× Success Your payment is being processed. Thank you for your submission. Loadi…" at bounding box center [494, 455] width 988 height 910
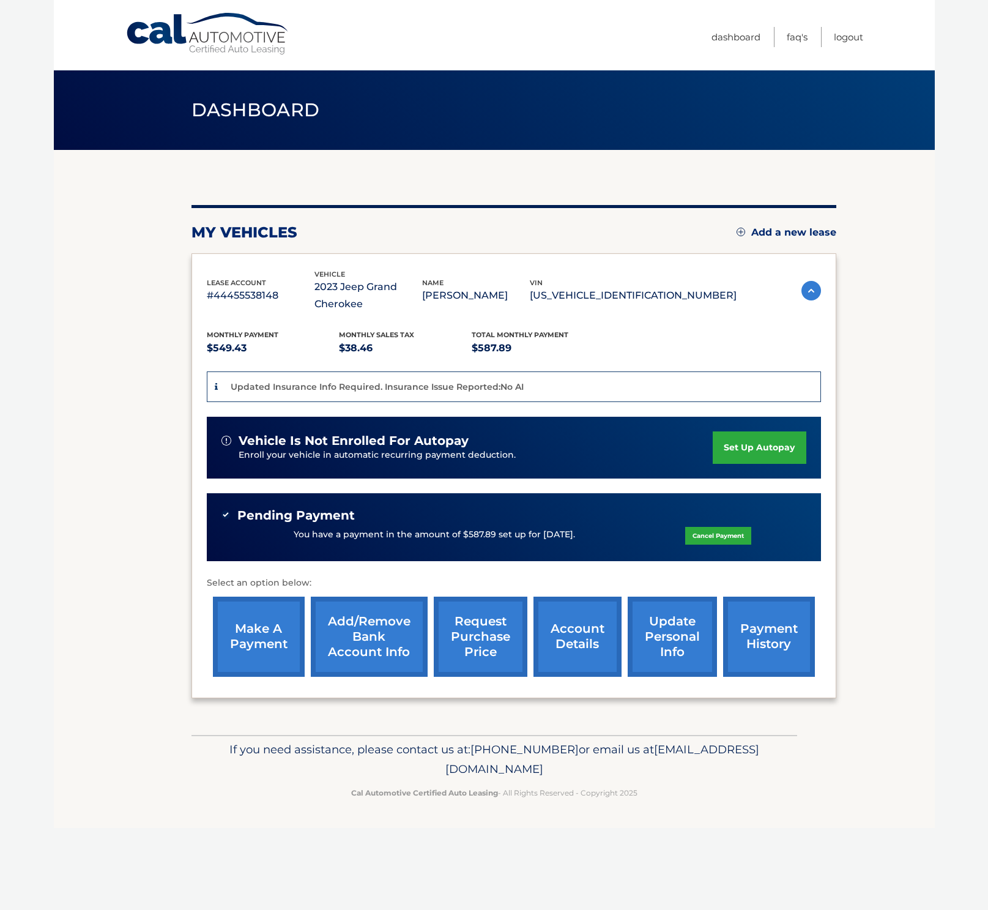
click at [766, 641] on link "payment history" at bounding box center [769, 637] width 92 height 80
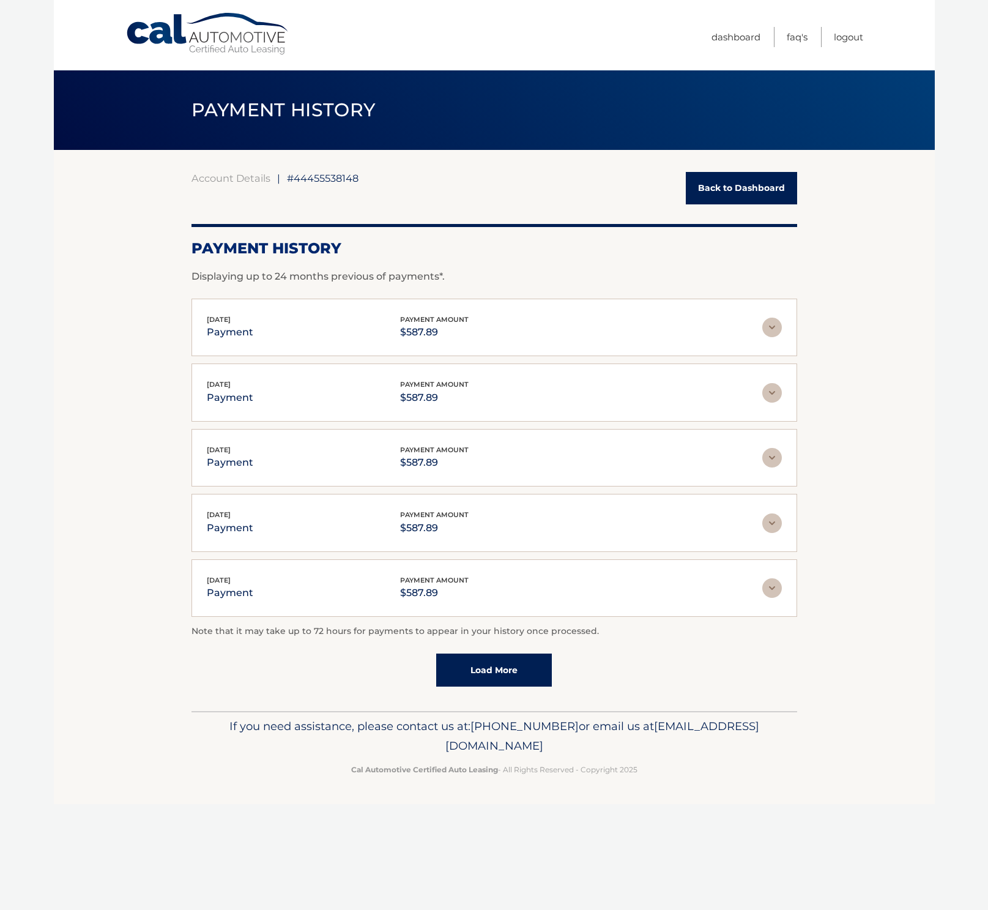
click at [570, 198] on div "Account Details | #44455538148 Back to Dashboard" at bounding box center [495, 188] width 606 height 32
click at [731, 188] on link "Back to Dashboard" at bounding box center [741, 188] width 111 height 32
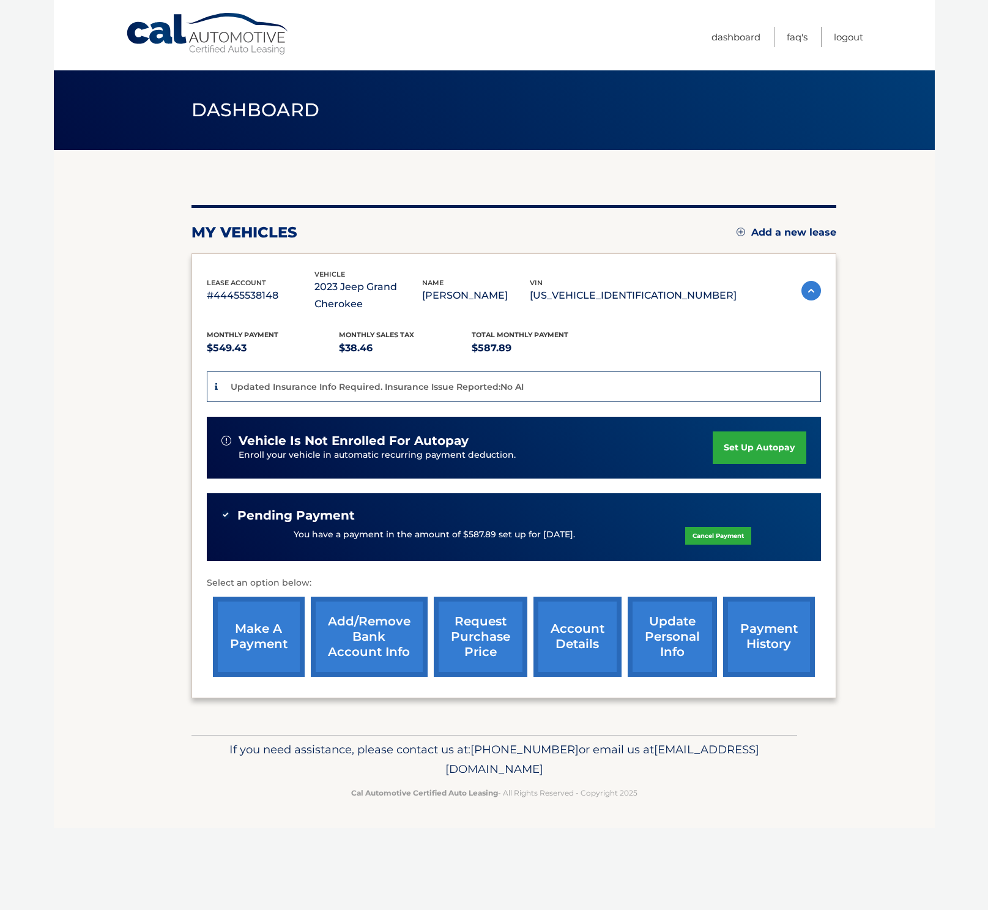
click at [374, 641] on link "Add/Remove bank account info" at bounding box center [369, 637] width 117 height 80
click at [493, 644] on link "request purchase price" at bounding box center [481, 637] width 94 height 80
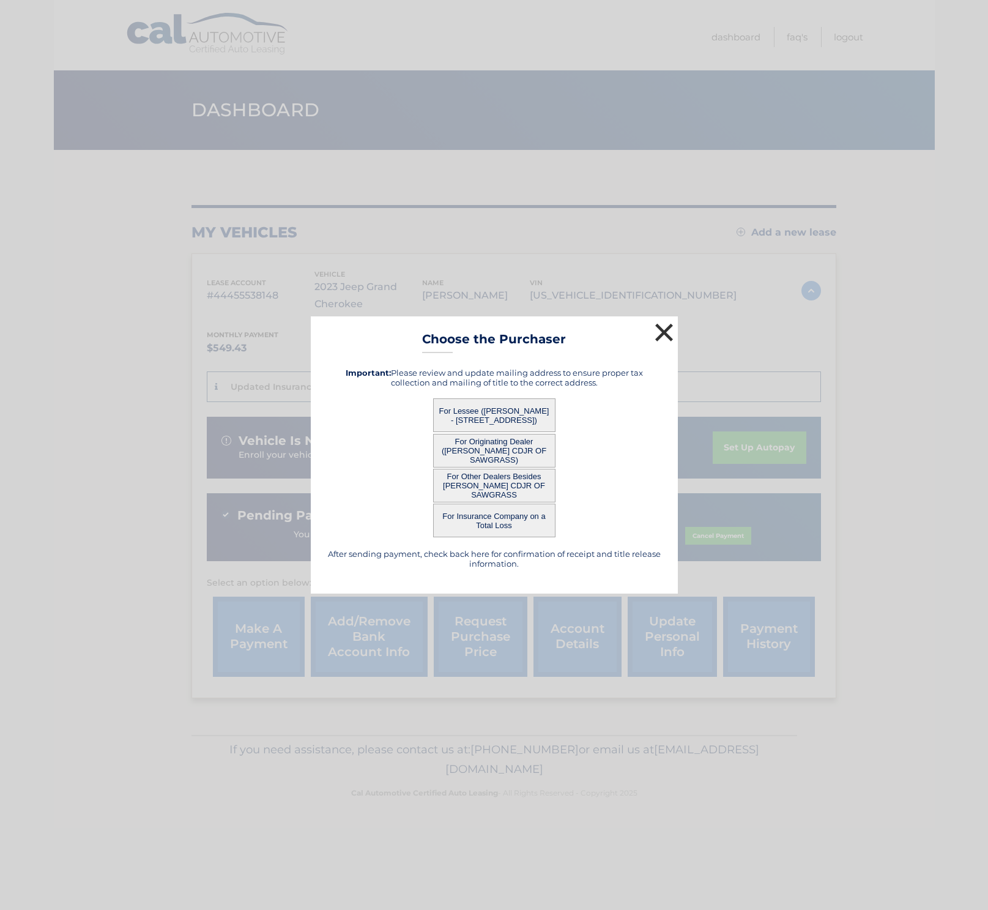
click at [661, 330] on button "×" at bounding box center [664, 332] width 24 height 24
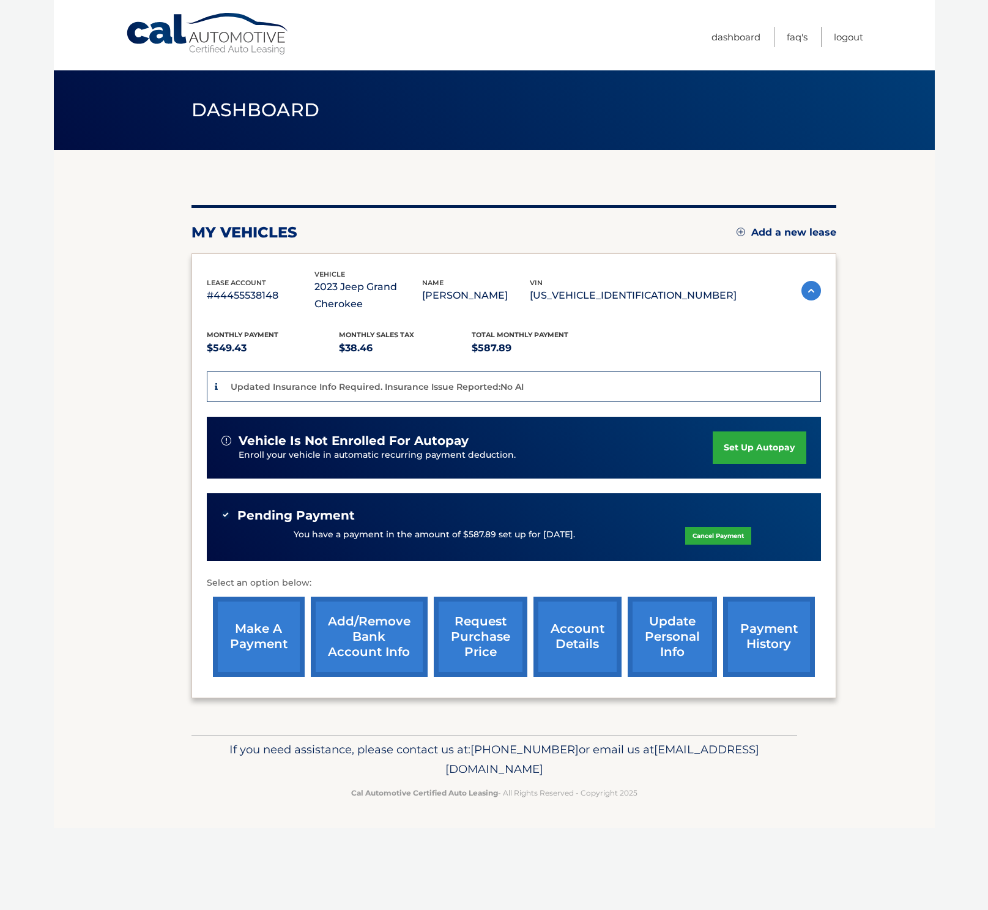
click at [584, 644] on link "account details" at bounding box center [578, 637] width 88 height 80
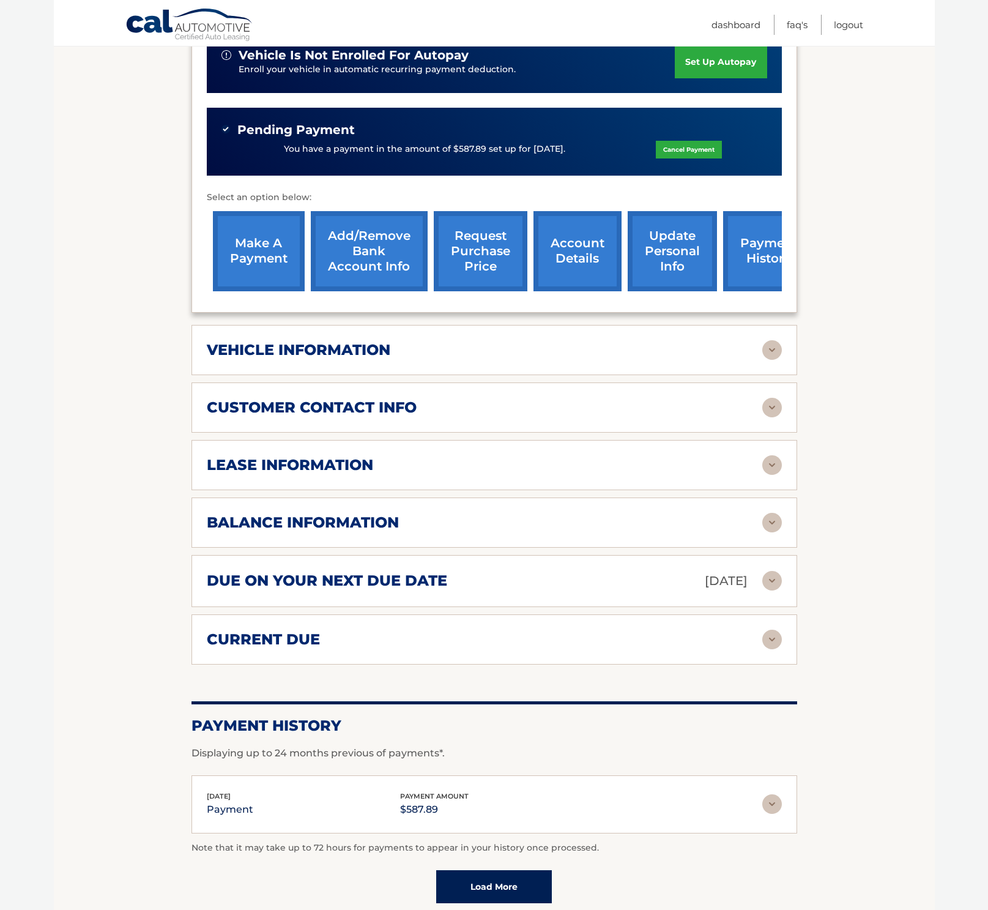
scroll to position [358, 0]
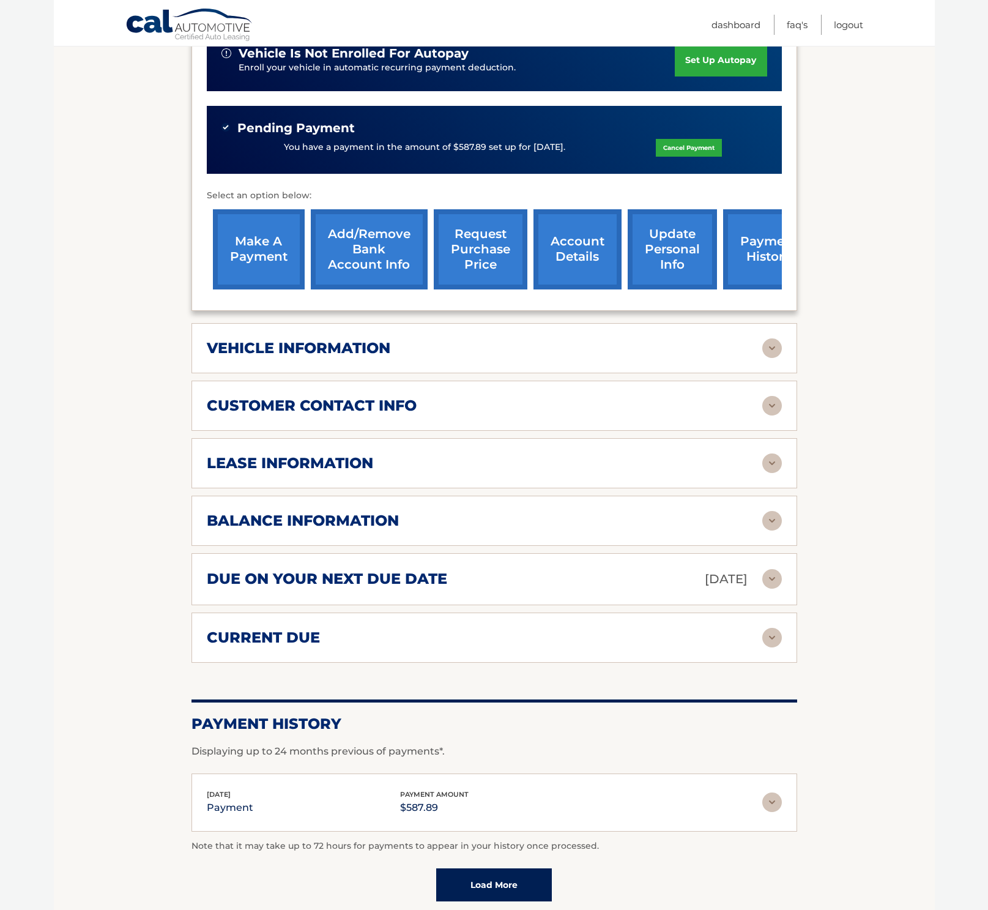
click at [250, 516] on h2 "balance information" at bounding box center [303, 521] width 192 height 18
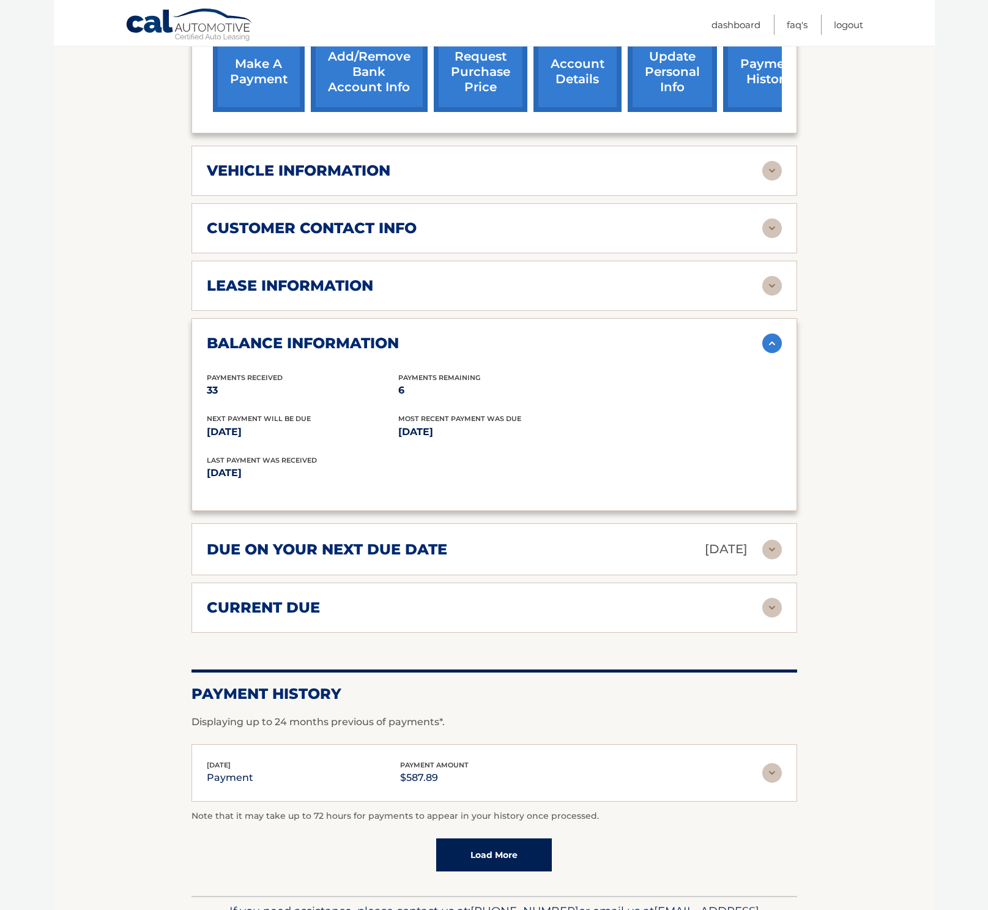
scroll to position [613, 0]
